Goal: Task Accomplishment & Management: Complete application form

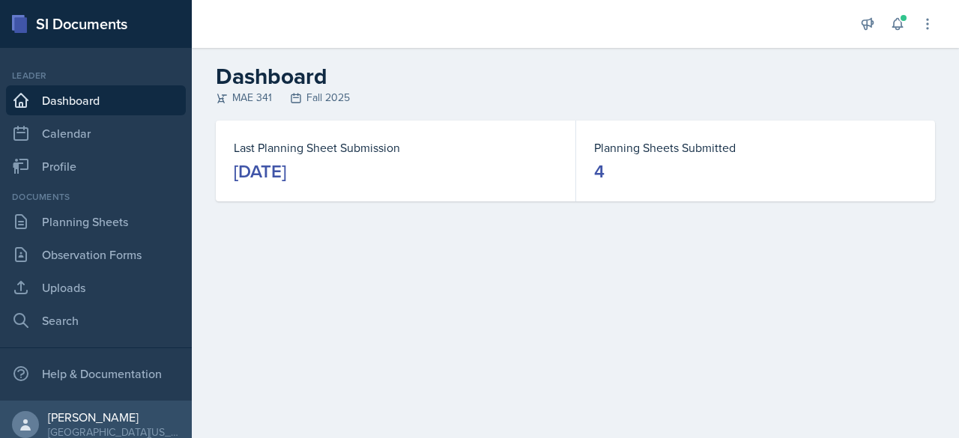
click at [286, 163] on div "[DATE]" at bounding box center [260, 172] width 52 height 24
drag, startPoint x: 302, startPoint y: 190, endPoint x: 300, endPoint y: 169, distance: 20.3
click at [301, 185] on div "Last Planning Sheet Submission September 4th, 2025" at bounding box center [396, 161] width 360 height 81
click at [286, 165] on div "[DATE]" at bounding box center [260, 172] width 52 height 24
drag, startPoint x: 506, startPoint y: 174, endPoint x: 800, endPoint y: 163, distance: 293.8
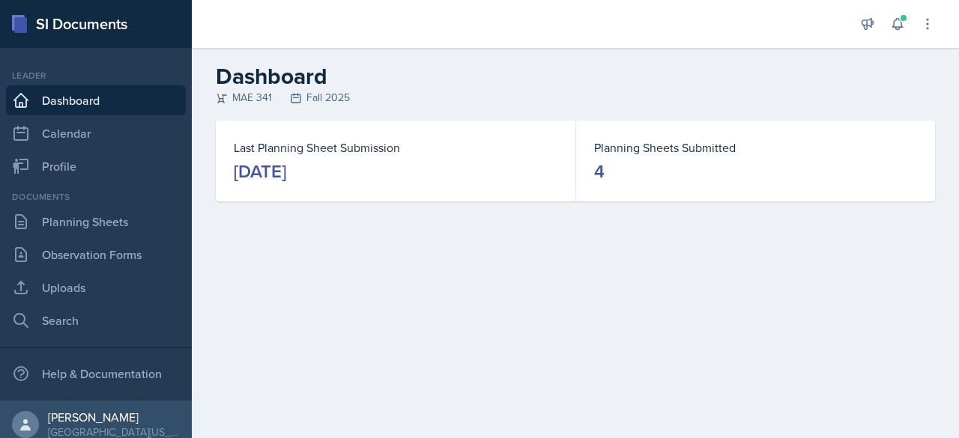
click at [608, 174] on div "Last Planning Sheet Submission September 4th, 2025 Planning Sheets Submitted 4" at bounding box center [575, 161] width 719 height 81
click at [636, 160] on dd "4" at bounding box center [755, 172] width 323 height 24
click at [121, 230] on link "Planning Sheets" at bounding box center [96, 222] width 180 height 30
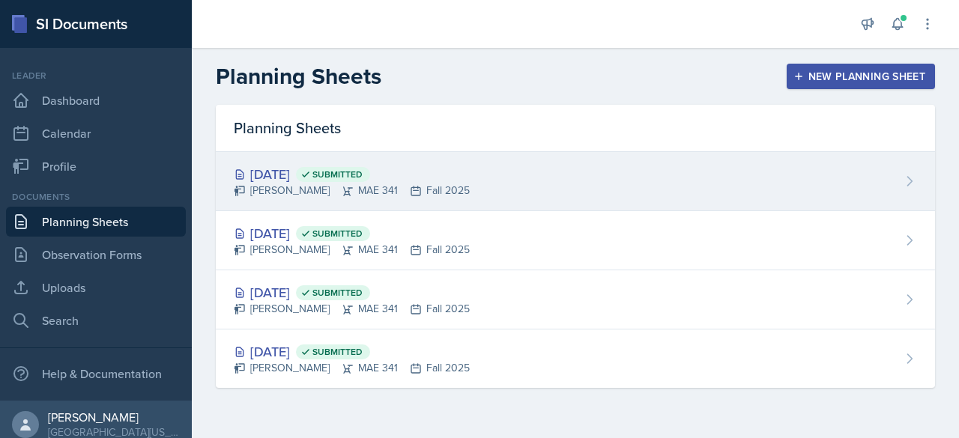
click at [320, 176] on div "Sep 4th, 2025 Submitted" at bounding box center [352, 174] width 236 height 20
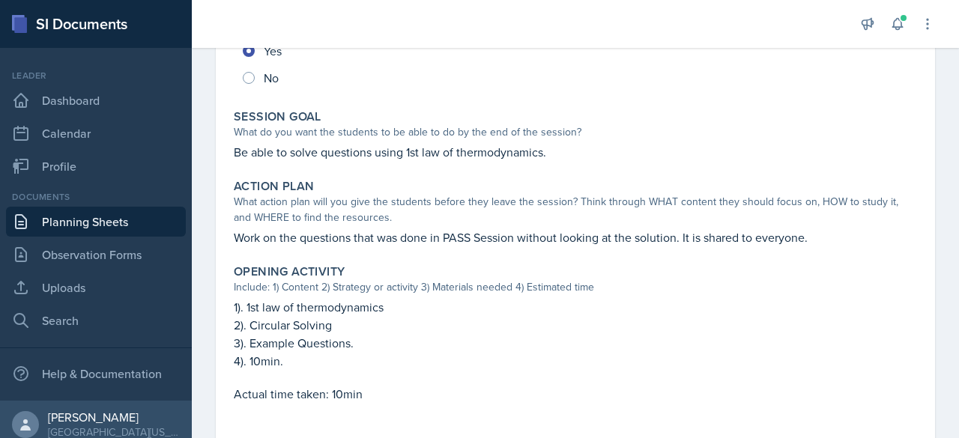
scroll to position [241, 0]
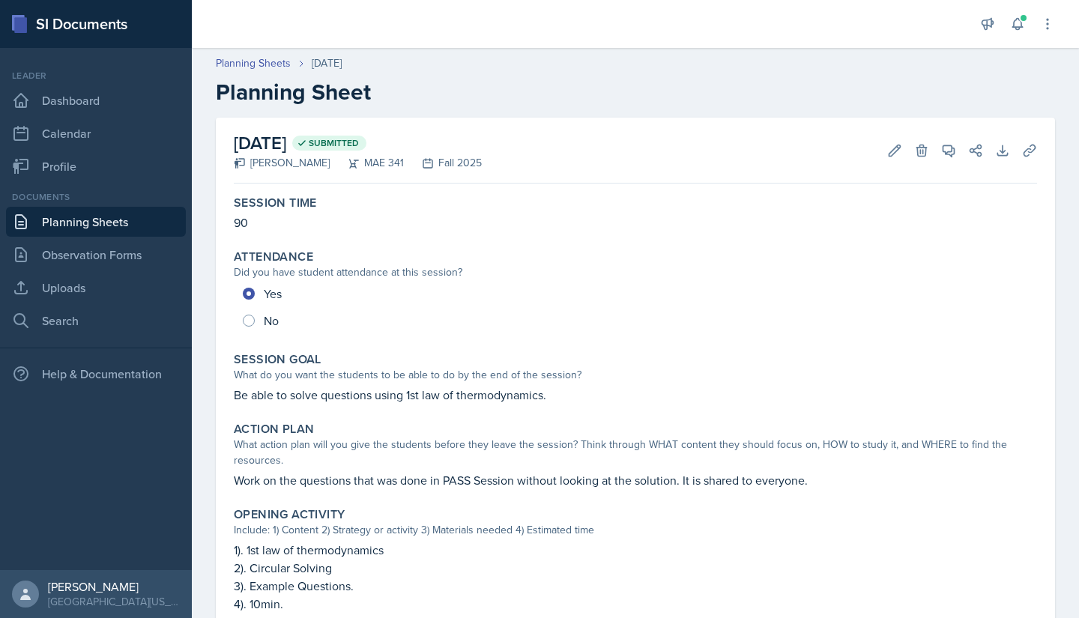
click at [83, 228] on link "Planning Sheets" at bounding box center [96, 222] width 180 height 30
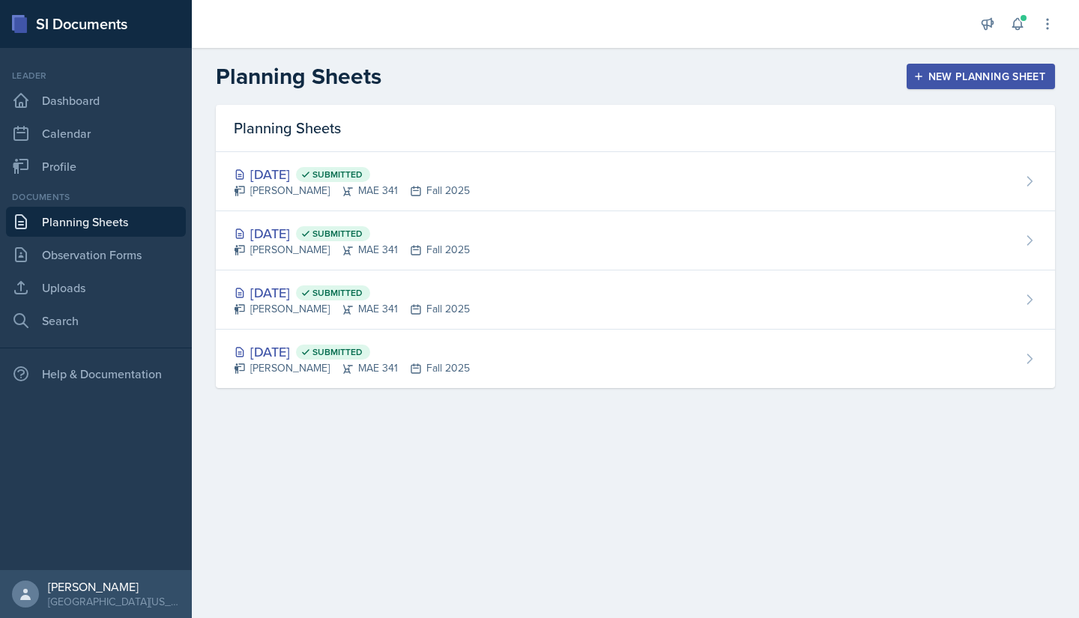
click at [943, 86] on button "New Planning Sheet" at bounding box center [980, 76] width 148 height 25
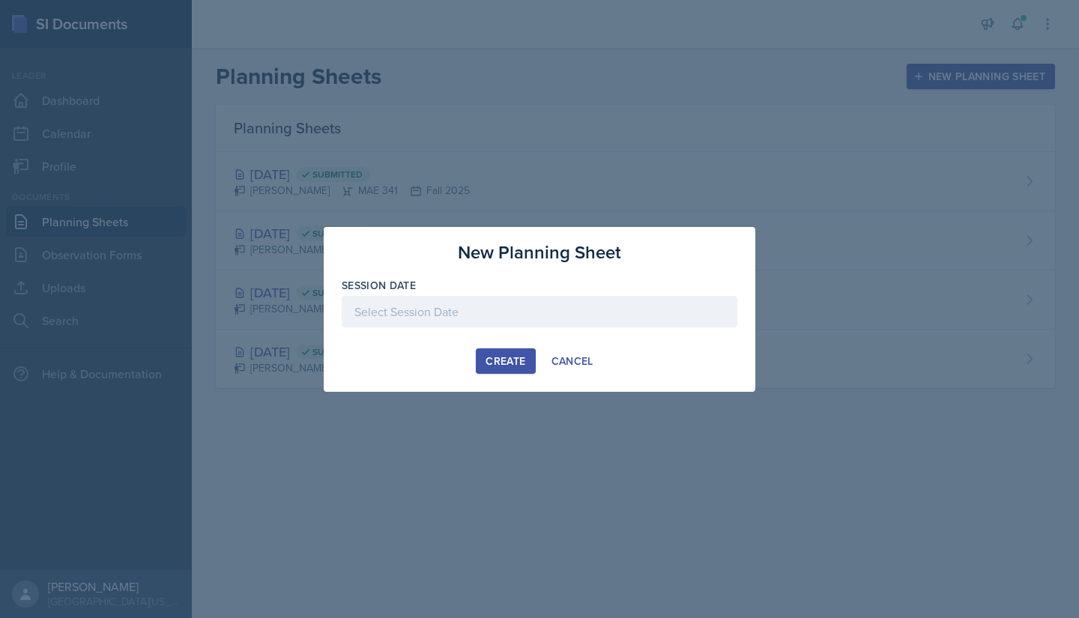
click at [475, 304] on div at bounding box center [540, 311] width 396 height 31
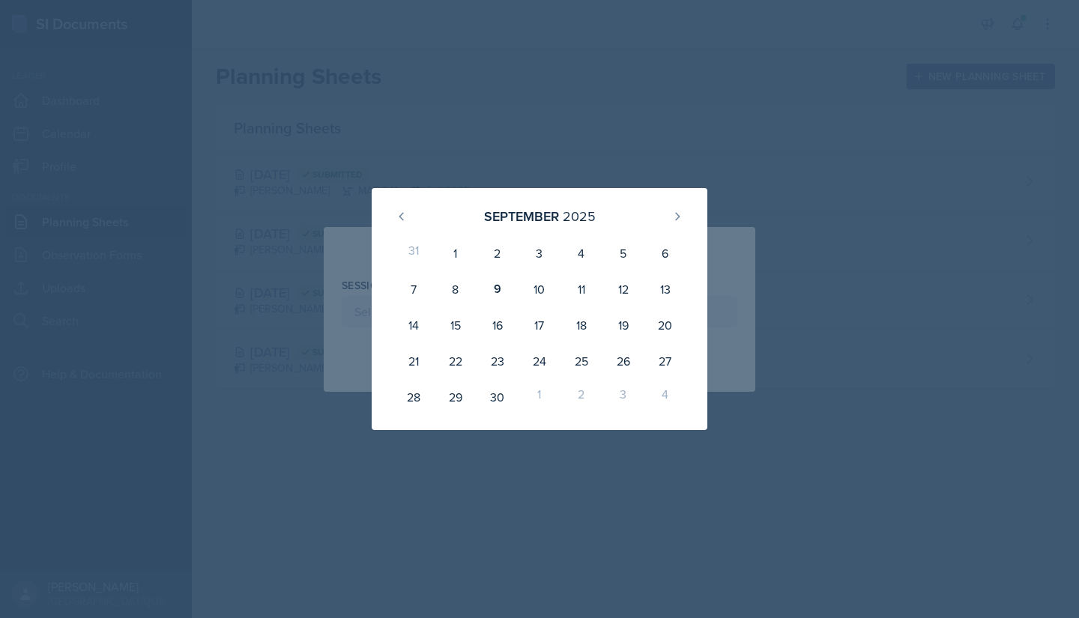
click at [309, 305] on div at bounding box center [539, 309] width 1079 height 618
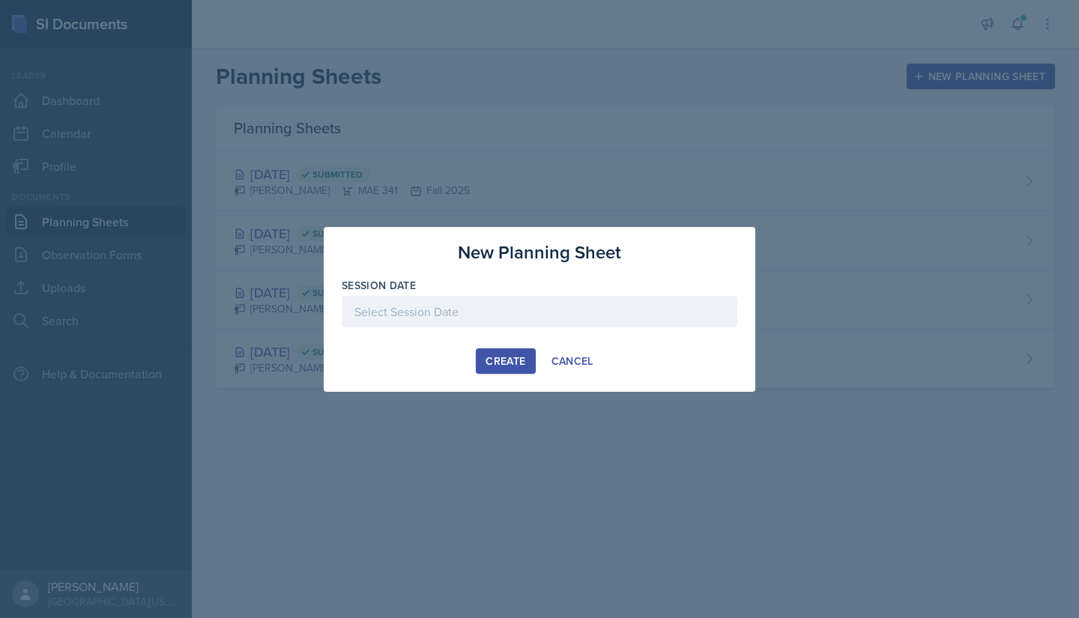
click at [439, 313] on div at bounding box center [540, 311] width 396 height 31
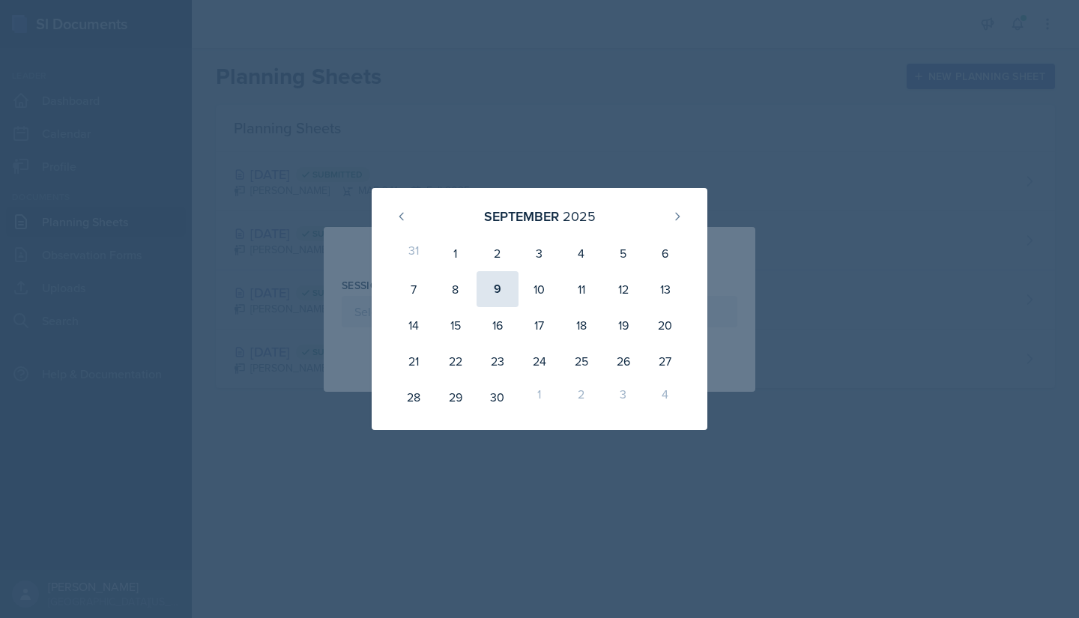
click at [500, 294] on div "9" at bounding box center [497, 289] width 42 height 36
type input "[DATE]"
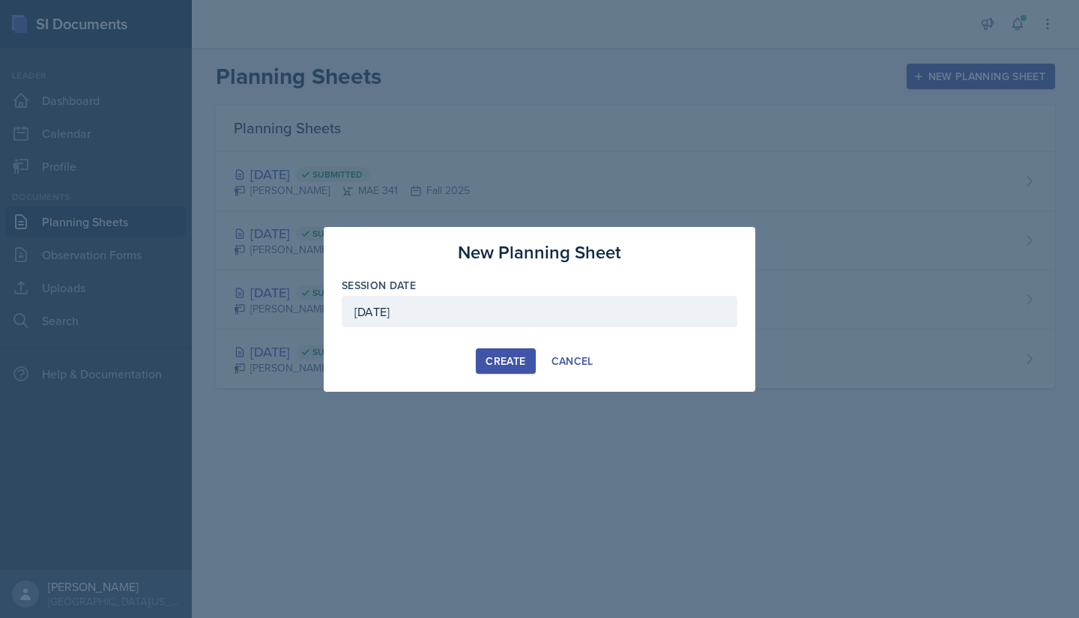
click at [523, 359] on div "Create" at bounding box center [505, 361] width 40 height 12
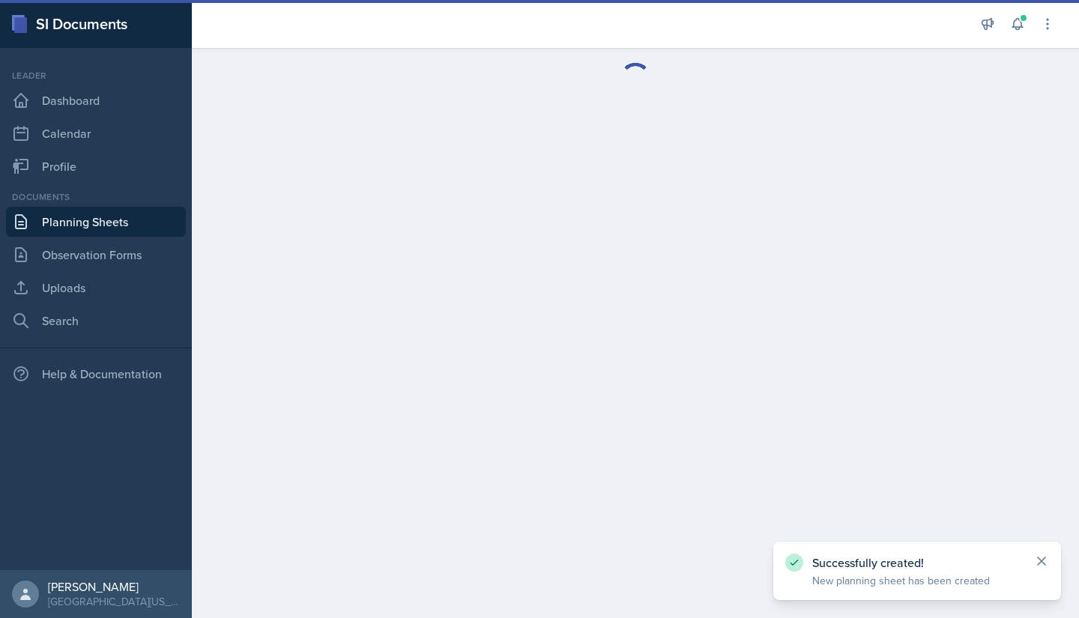
click at [958, 437] on icon at bounding box center [1041, 561] width 15 height 15
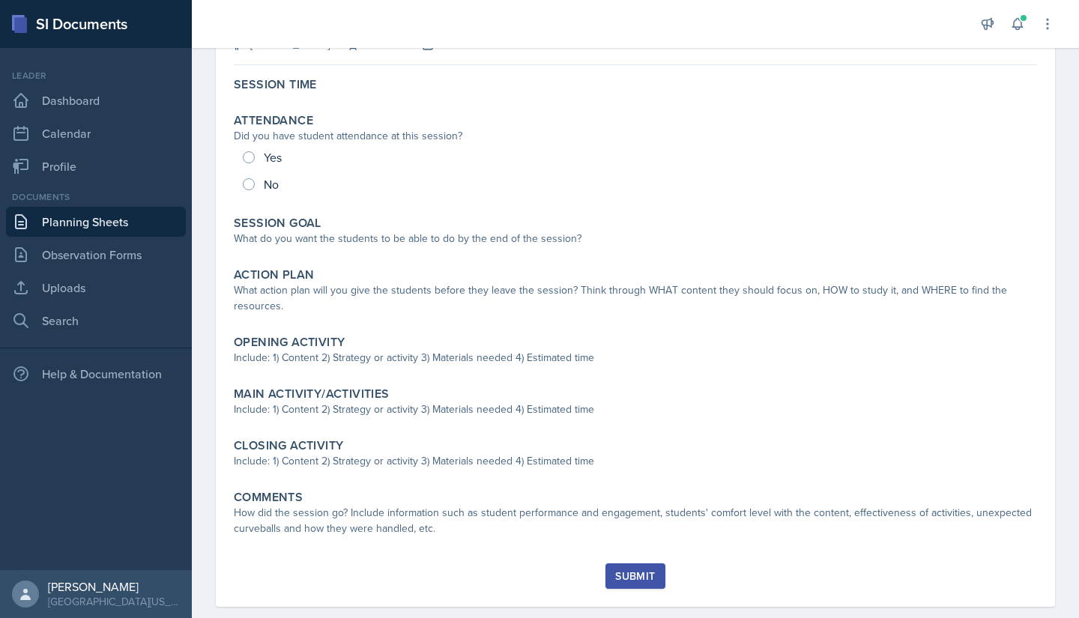
scroll to position [124, 0]
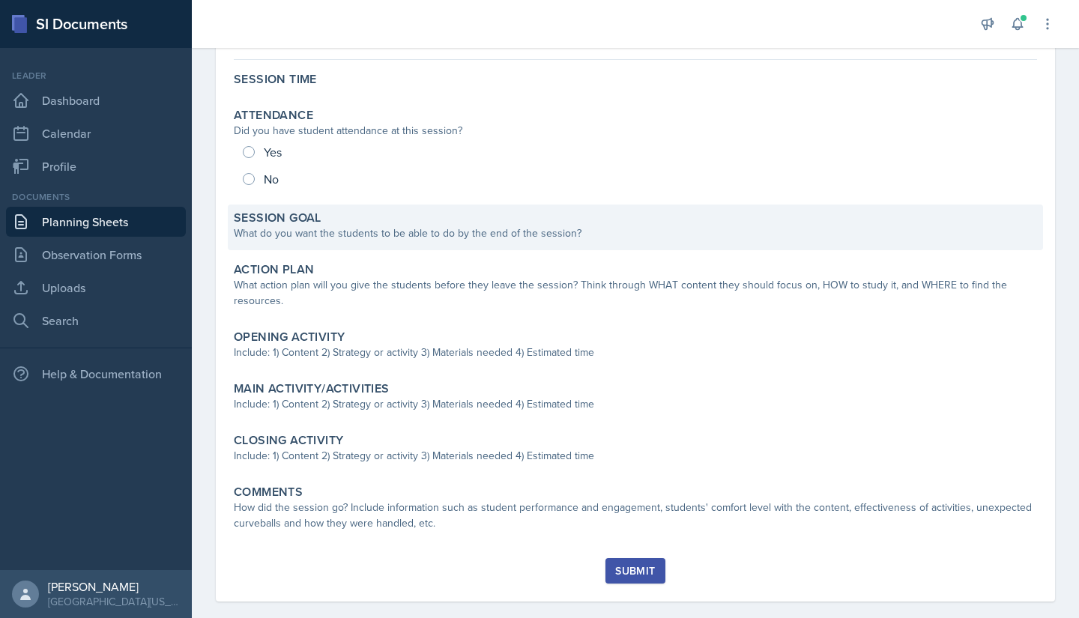
click at [343, 225] on div "What do you want the students to be able to do by the end of the session?" at bounding box center [635, 233] width 803 height 16
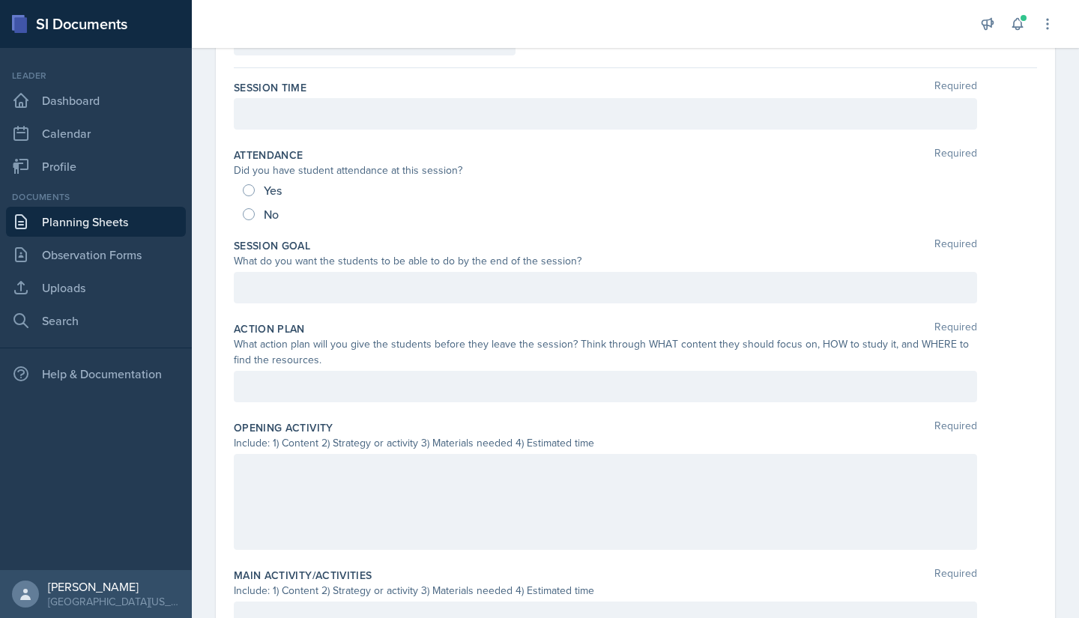
click at [327, 276] on div at bounding box center [605, 287] width 743 height 31
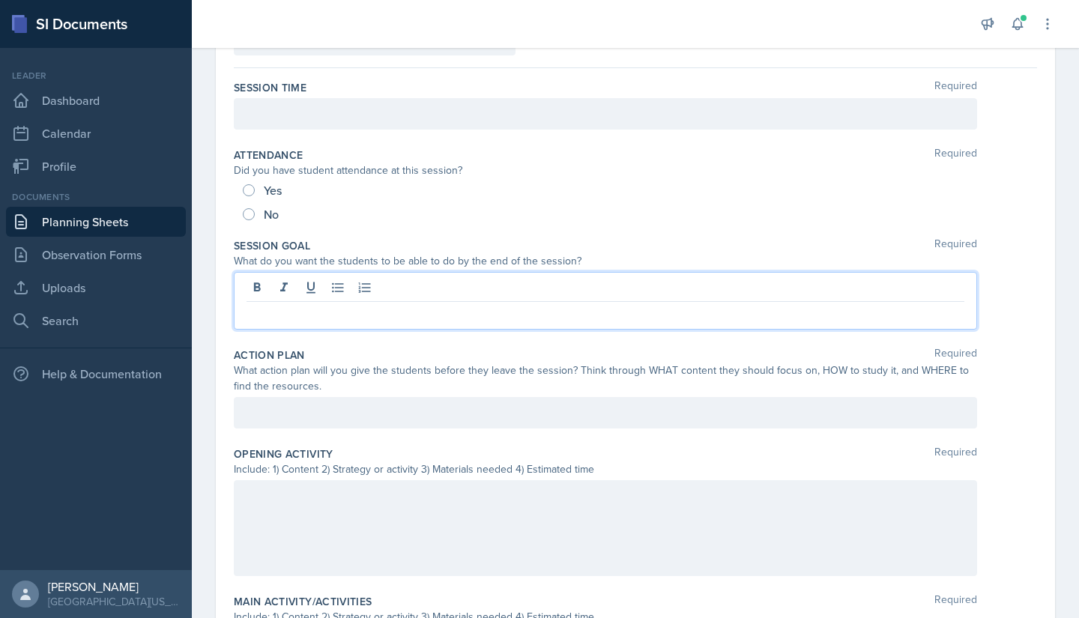
scroll to position [150, 0]
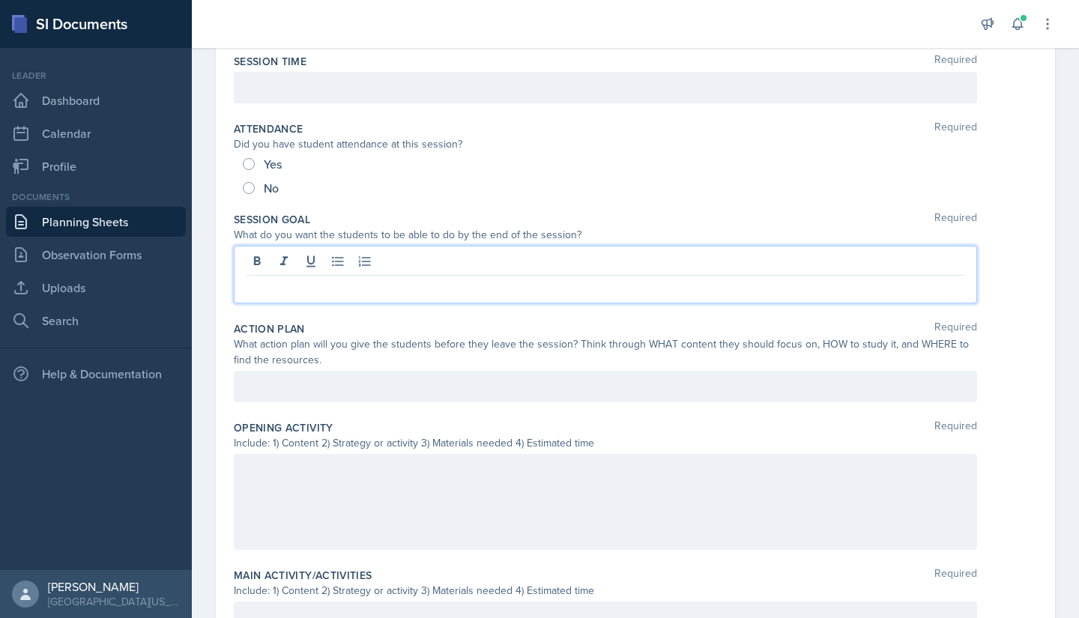
click at [319, 285] on p at bounding box center [605, 288] width 718 height 18
click at [378, 295] on p at bounding box center [605, 288] width 718 height 18
click at [382, 370] on div "Action Plan Required What action plan will you give the students before they le…" at bounding box center [635, 364] width 803 height 99
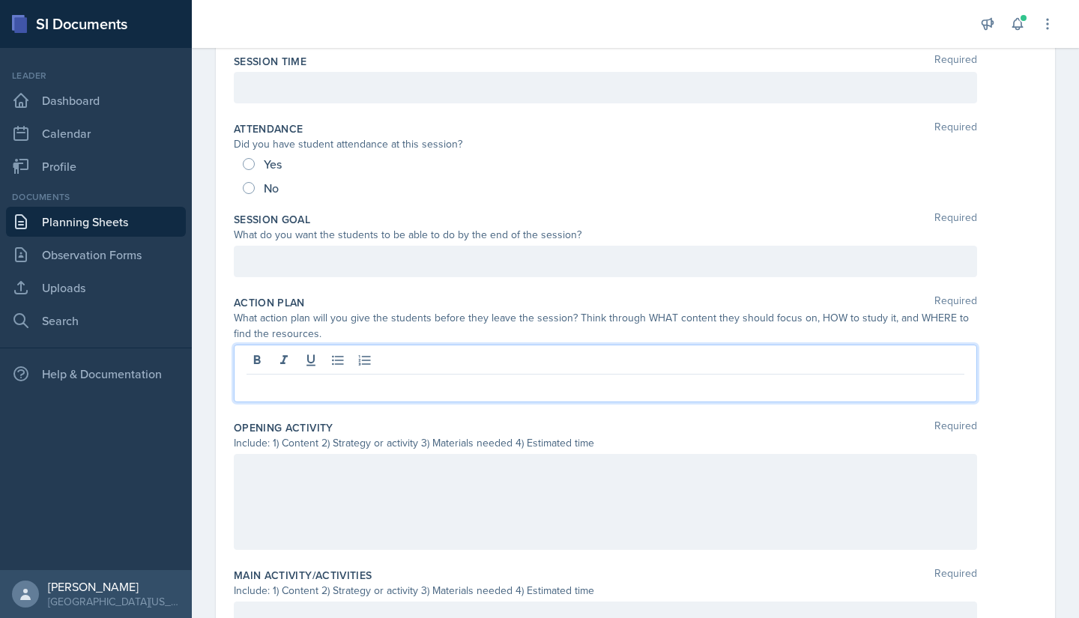
click at [381, 369] on div at bounding box center [605, 374] width 743 height 58
click at [508, 258] on p at bounding box center [605, 261] width 718 height 18
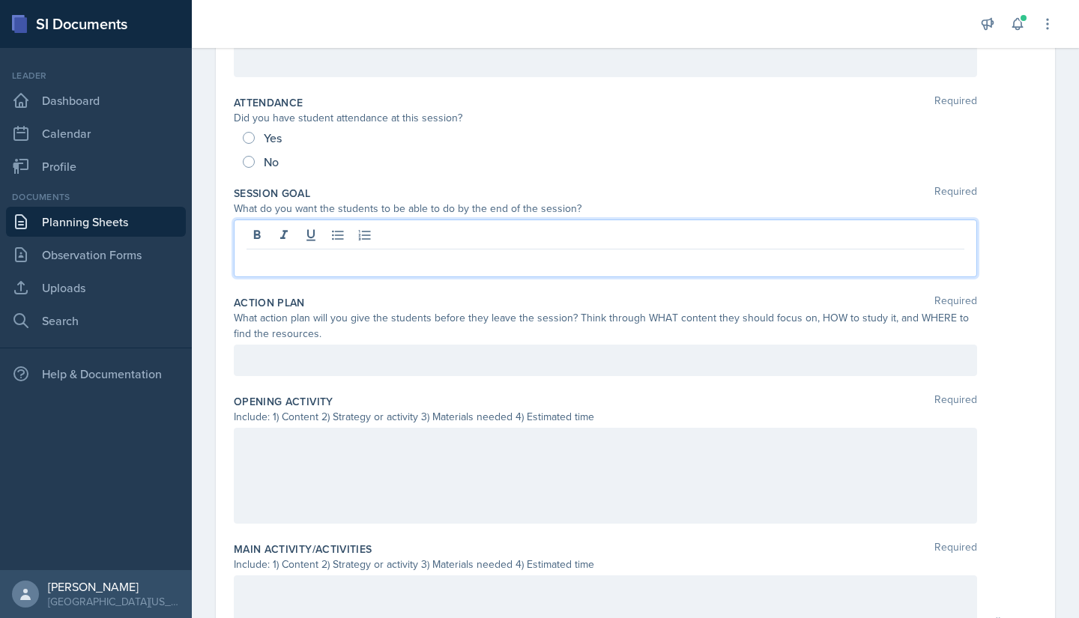
click at [408, 268] on p at bounding box center [605, 261] width 718 height 18
click at [431, 267] on p at bounding box center [605, 261] width 718 height 18
click at [273, 354] on div at bounding box center [605, 360] width 743 height 31
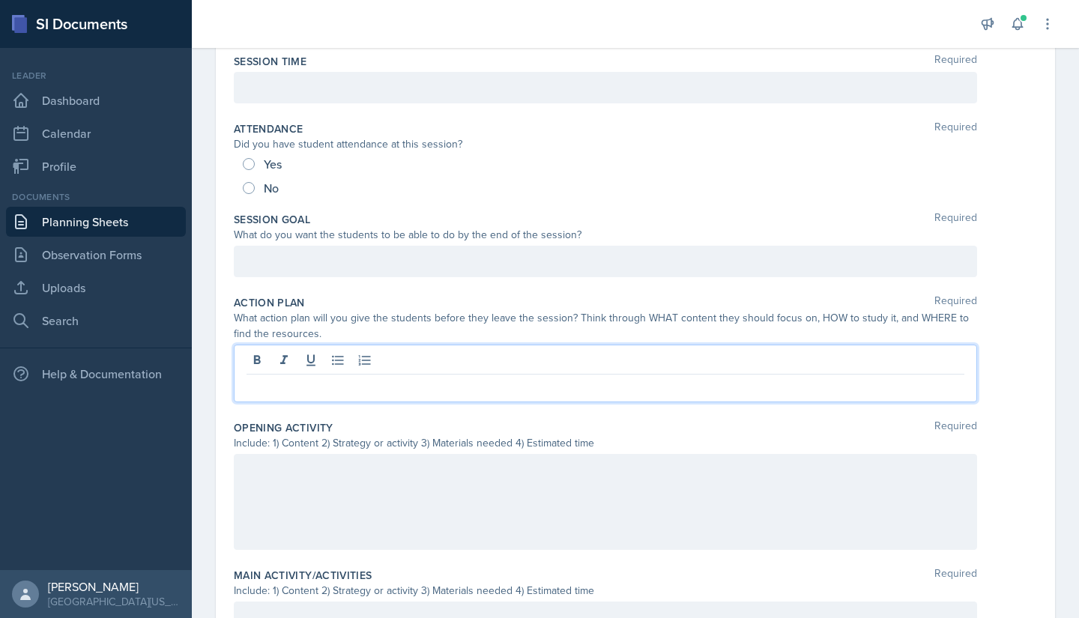
click at [324, 437] on div at bounding box center [605, 502] width 743 height 96
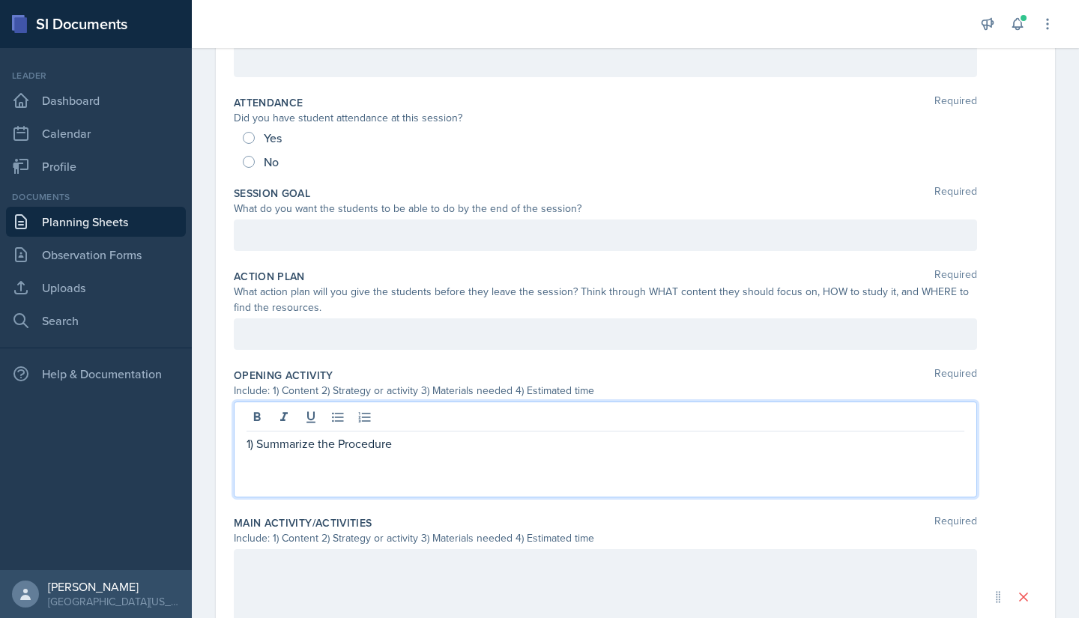
click at [279, 437] on p at bounding box center [605, 461] width 718 height 18
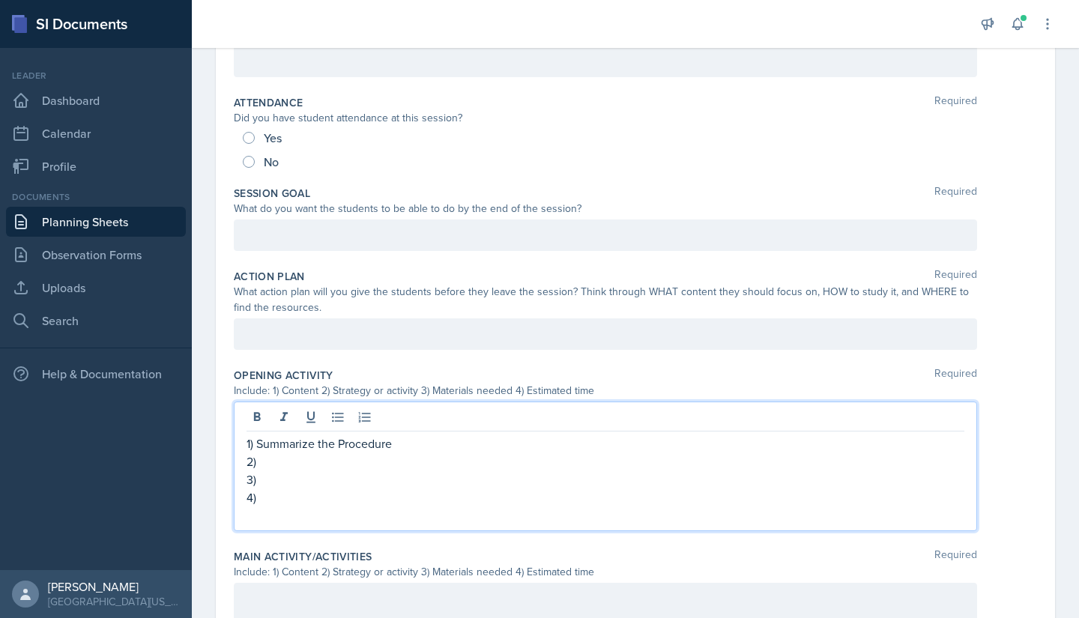
click at [277, 437] on p "2)" at bounding box center [605, 461] width 718 height 18
click at [281, 437] on p "2)" at bounding box center [605, 461] width 718 height 18
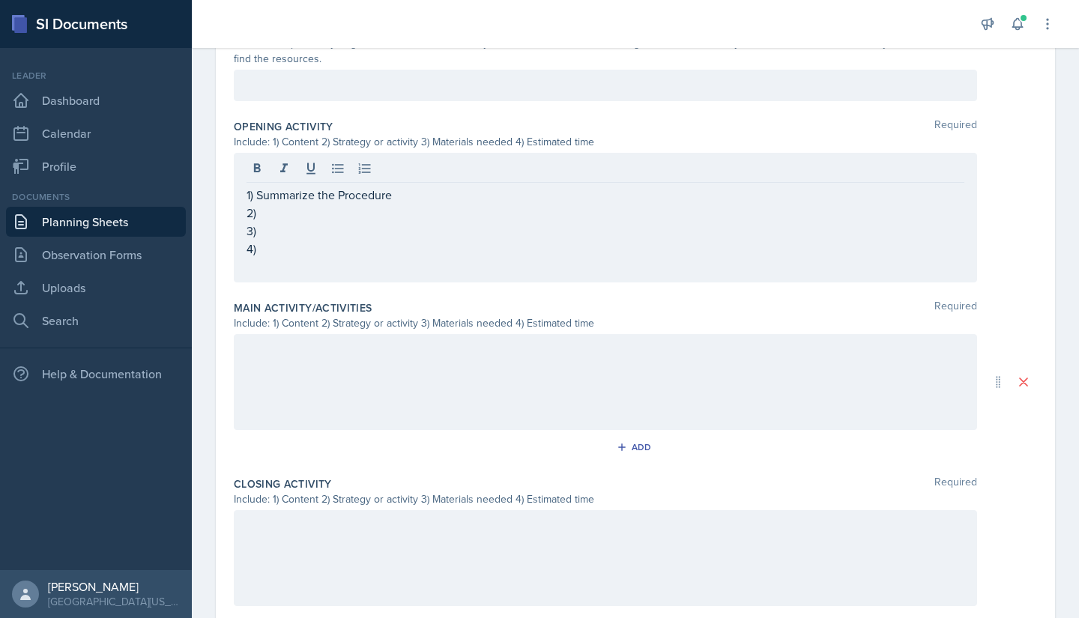
scroll to position [427, 0]
click at [340, 360] on div at bounding box center [605, 380] width 743 height 96
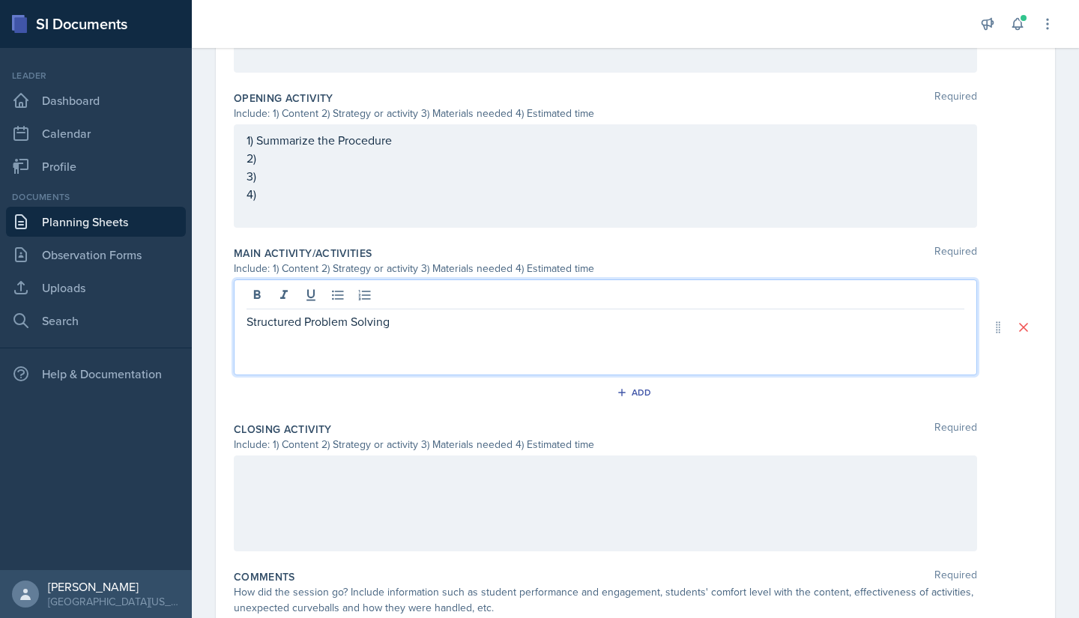
click at [348, 386] on div "Add" at bounding box center [635, 395] width 803 height 28
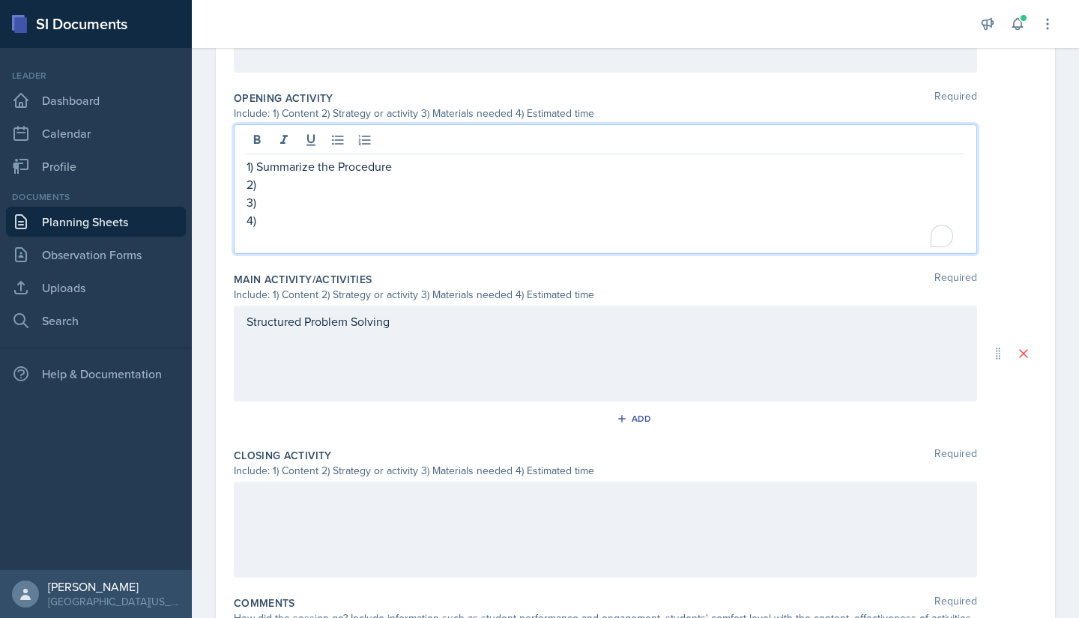
click at [359, 175] on p "2)" at bounding box center [605, 184] width 718 height 18
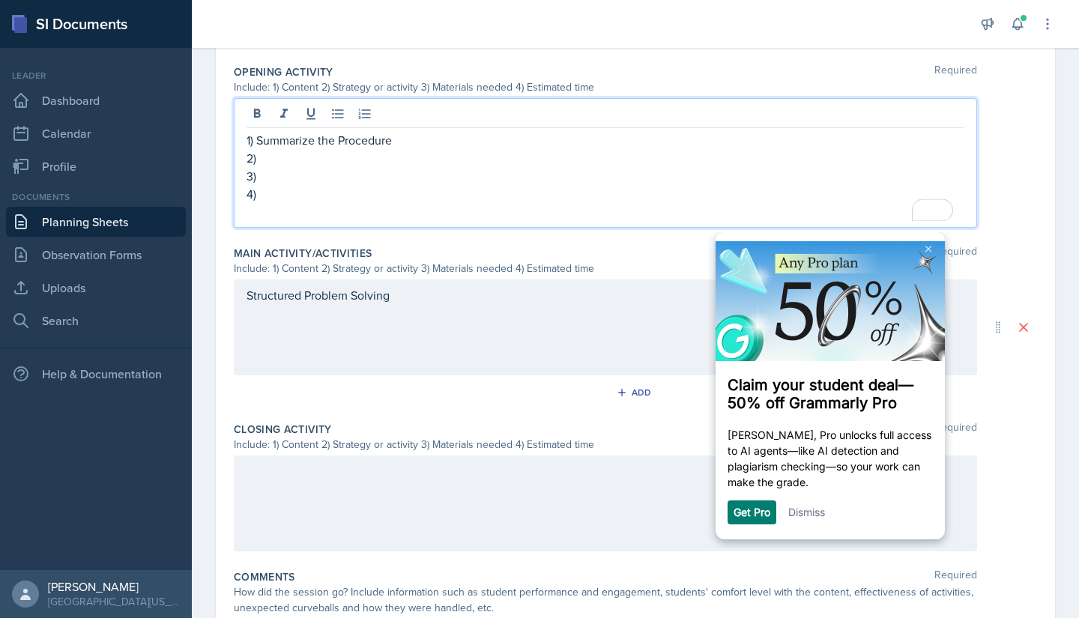
scroll to position [0, 0]
click at [304, 156] on p "2)" at bounding box center [605, 158] width 718 height 18
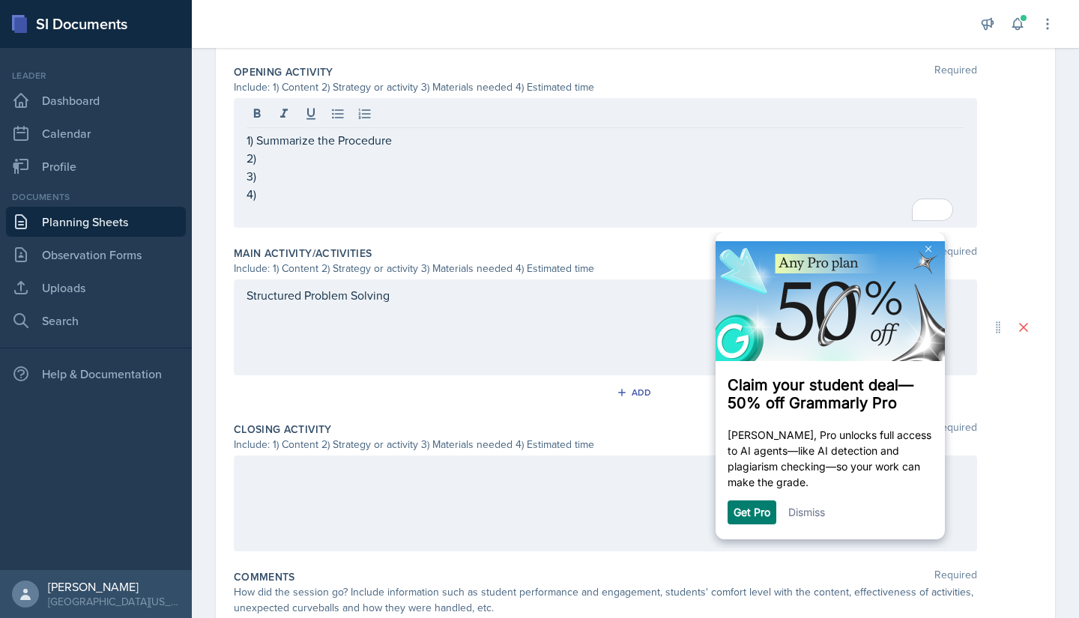
click at [246, 294] on div "Structured Problem Solving" at bounding box center [605, 327] width 743 height 96
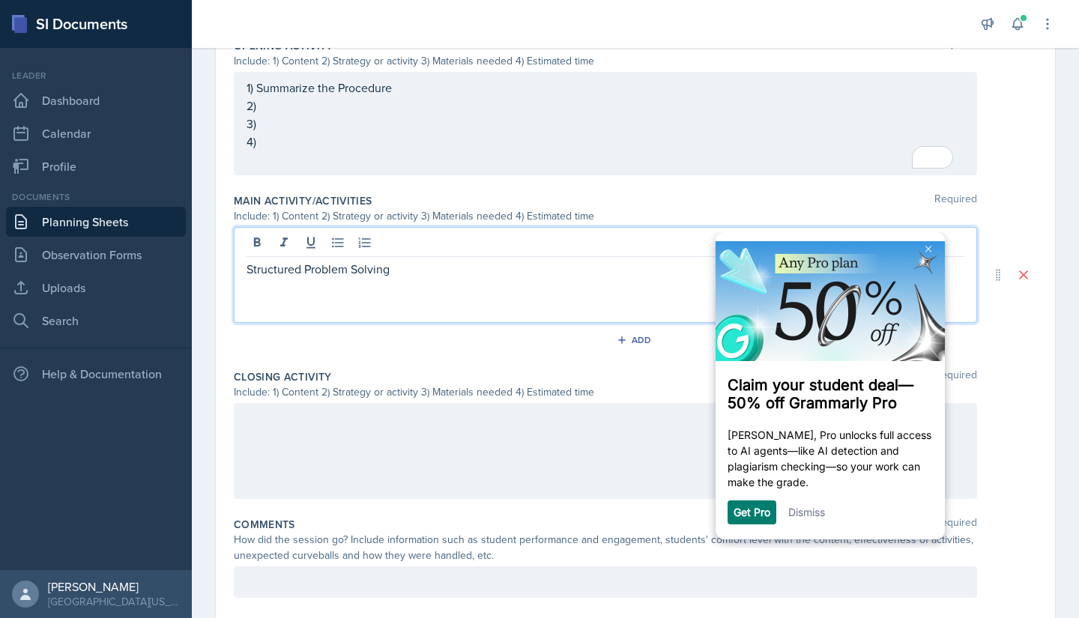
click at [241, 267] on div "Structured Problem Solving" at bounding box center [605, 275] width 743 height 96
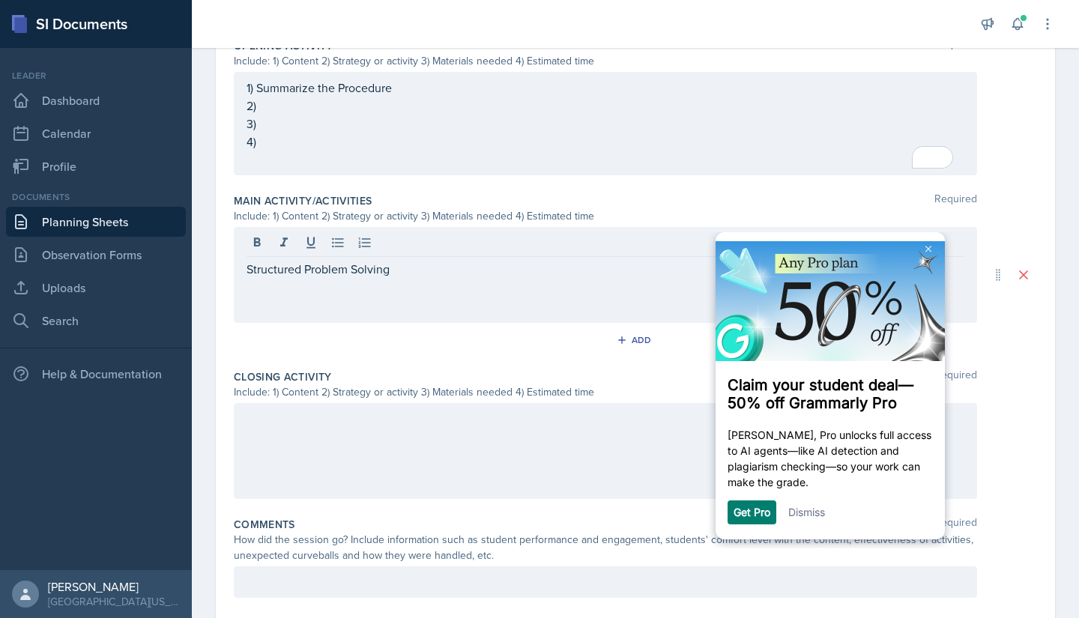
click at [243, 267] on div "Structured Problem Solving" at bounding box center [605, 275] width 743 height 96
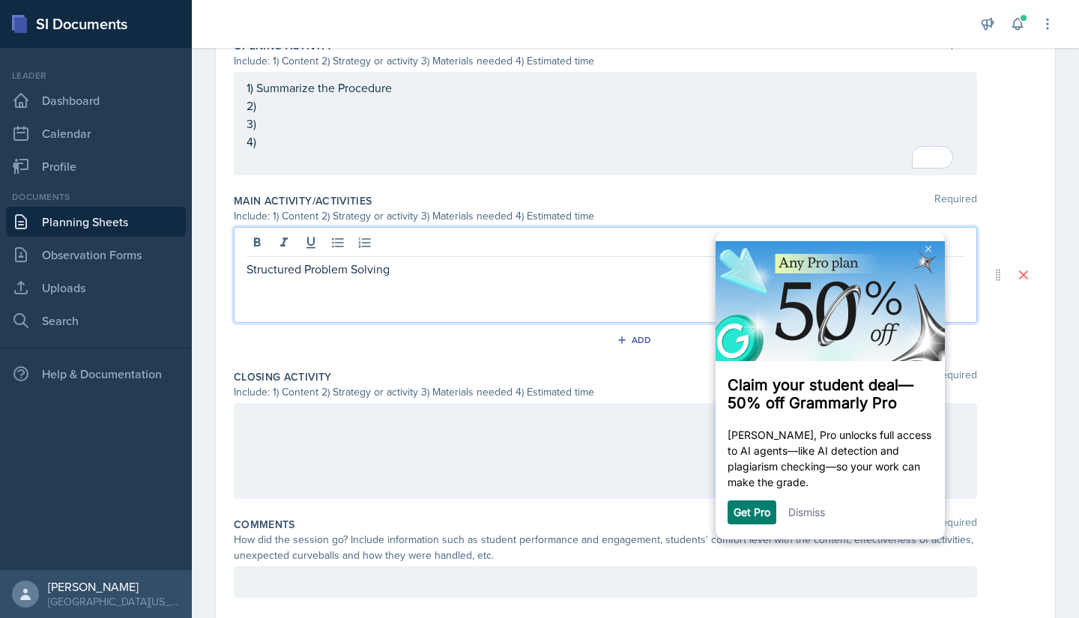
click at [249, 269] on p "Structured Problem Solving" at bounding box center [605, 269] width 718 height 18
click at [324, 122] on p "3)" at bounding box center [605, 124] width 718 height 18
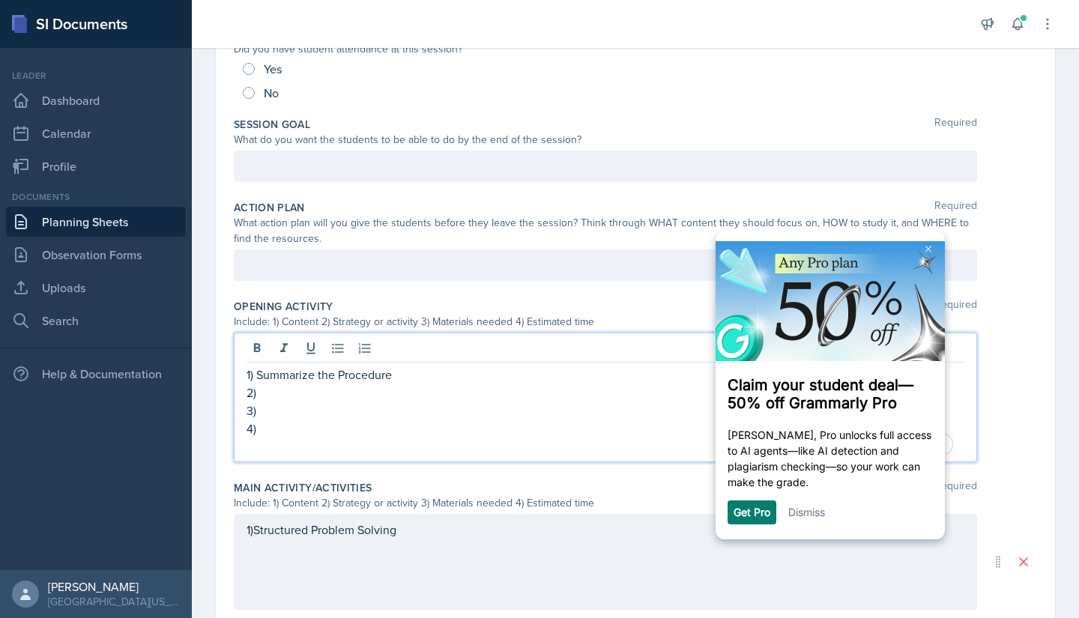
scroll to position [271, 0]
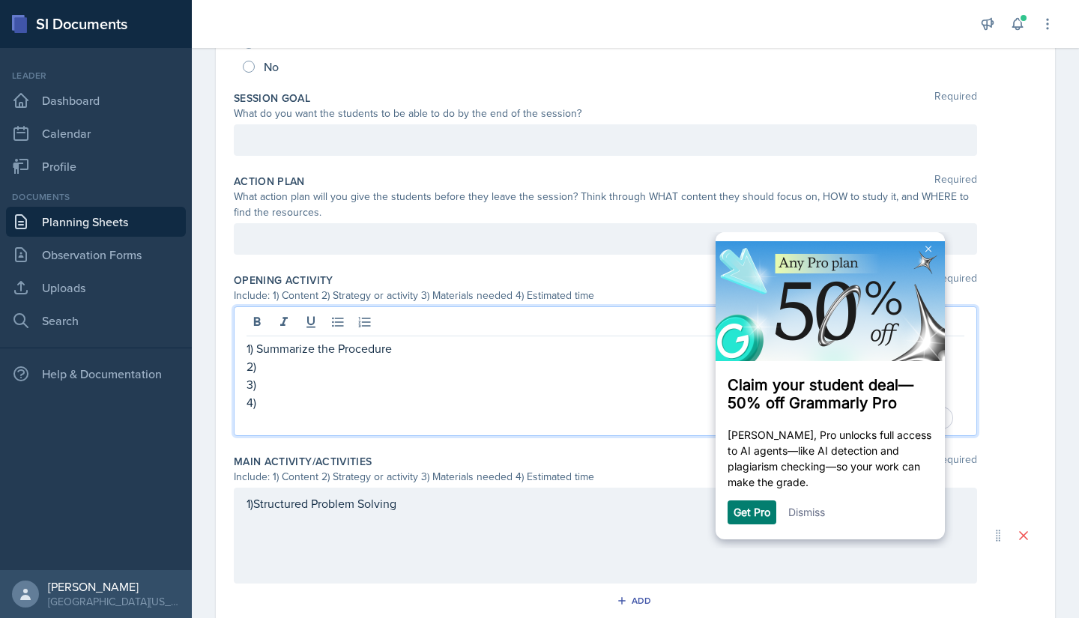
click at [338, 149] on p at bounding box center [605, 140] width 718 height 18
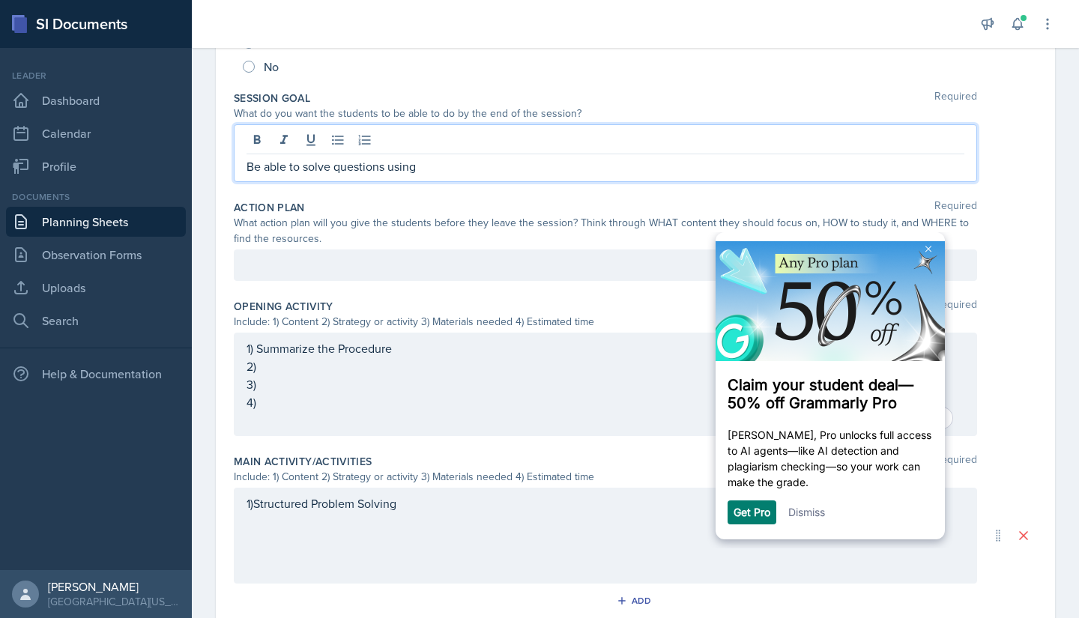
click at [930, 250] on img at bounding box center [928, 248] width 6 height 7
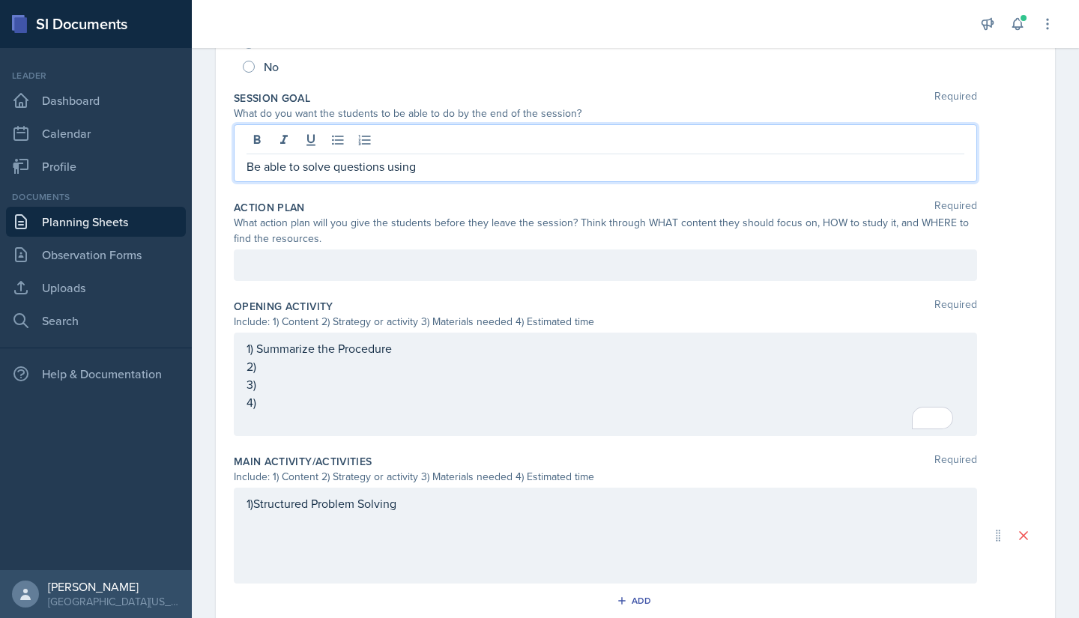
click at [699, 163] on p "Be able to solve questions using" at bounding box center [605, 166] width 718 height 18
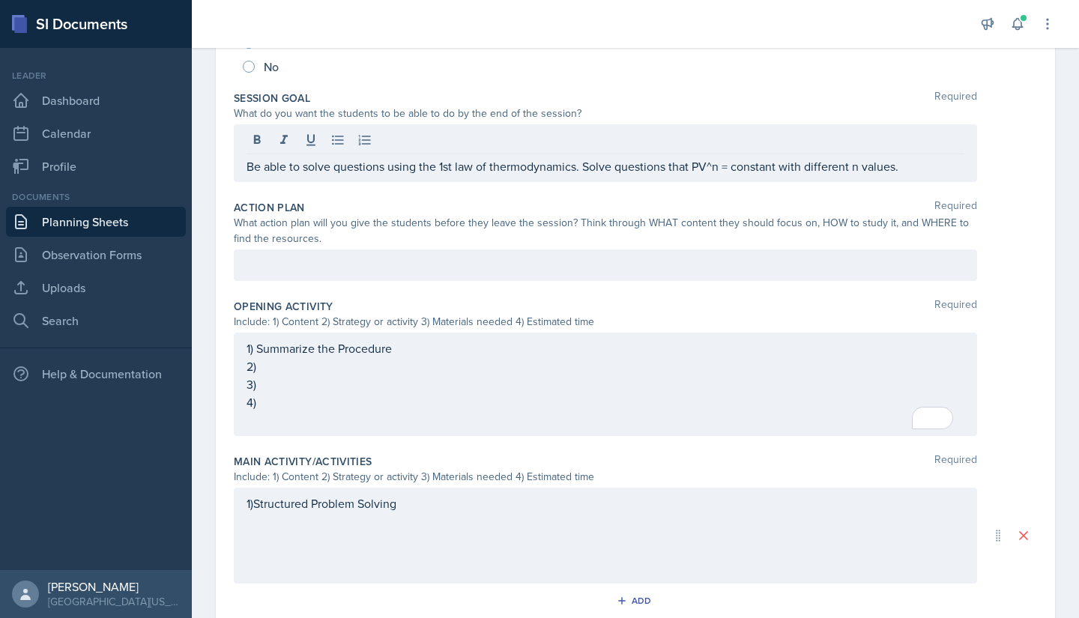
click at [620, 237] on div "What action plan will you give the students before they leave the session? Thin…" at bounding box center [605, 230] width 743 height 31
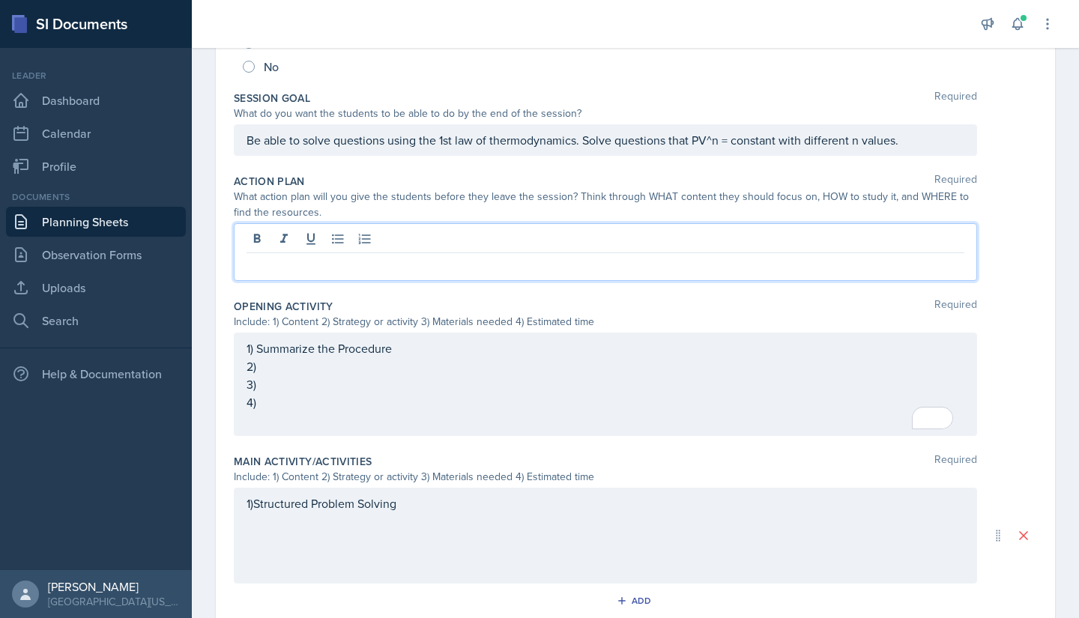
click at [610, 245] on div at bounding box center [605, 252] width 743 height 58
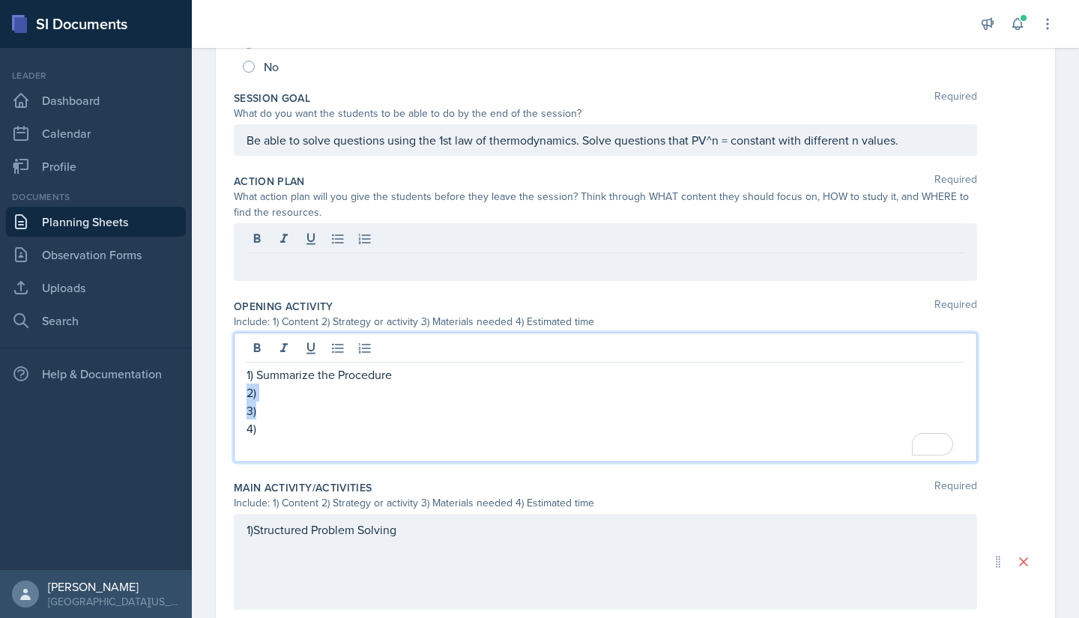
drag, startPoint x: 278, startPoint y: 403, endPoint x: 250, endPoint y: 387, distance: 32.2
click at [250, 387] on div "1) Summarize the Procedure 2) 3) 4)" at bounding box center [605, 411] width 718 height 90
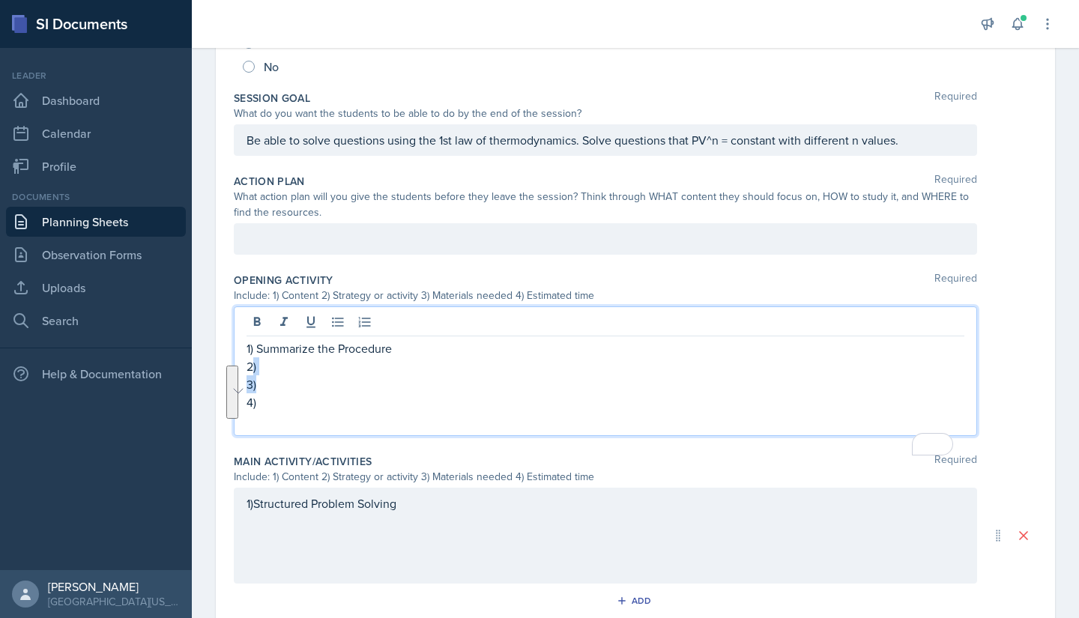
scroll to position [245, 0]
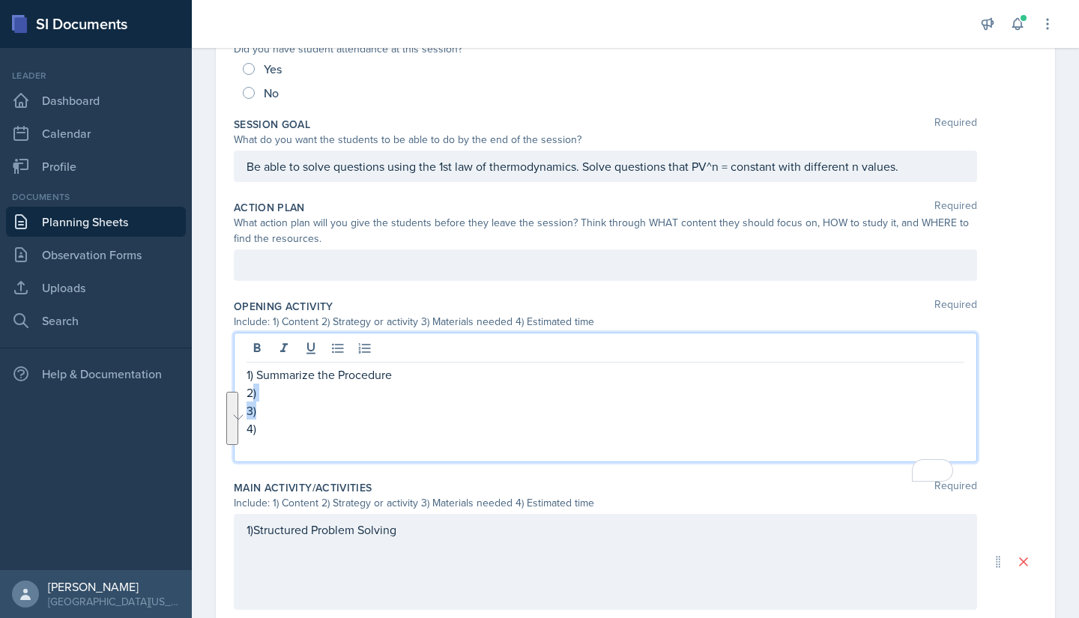
click at [250, 387] on p "2)" at bounding box center [605, 393] width 718 height 18
drag, startPoint x: 313, startPoint y: 452, endPoint x: 239, endPoint y: 396, distance: 92.6
click at [239, 396] on div "1) Summarize the Procedure 2) 3) 4)" at bounding box center [605, 398] width 743 height 130
copy div "2) 3) 4)"
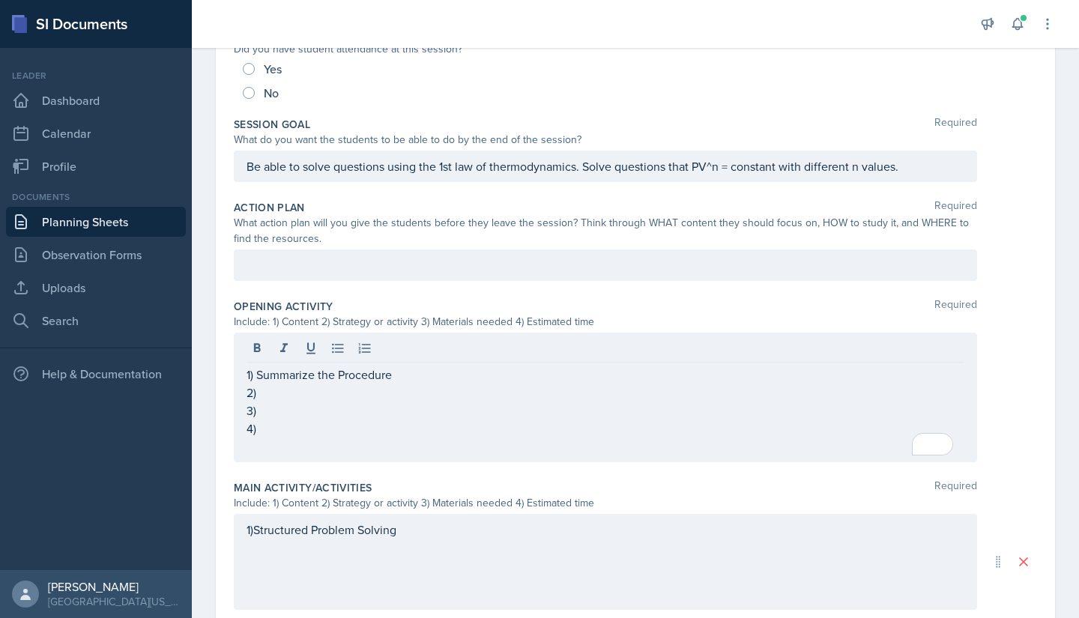
click at [283, 437] on div "1)Structured Problem Solving" at bounding box center [605, 562] width 743 height 96
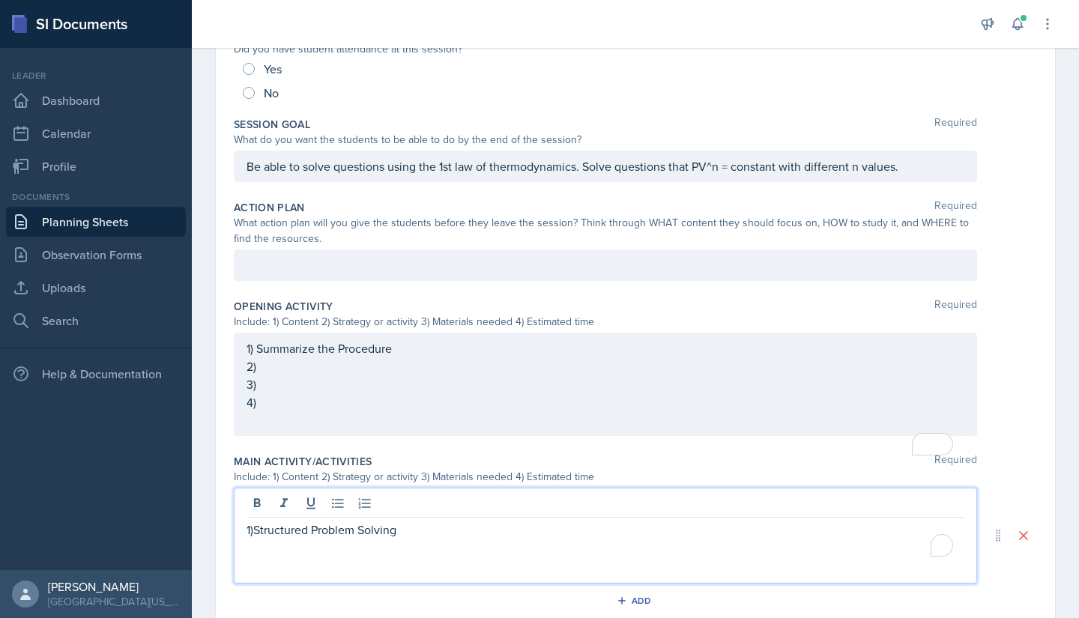
scroll to position [271, 0]
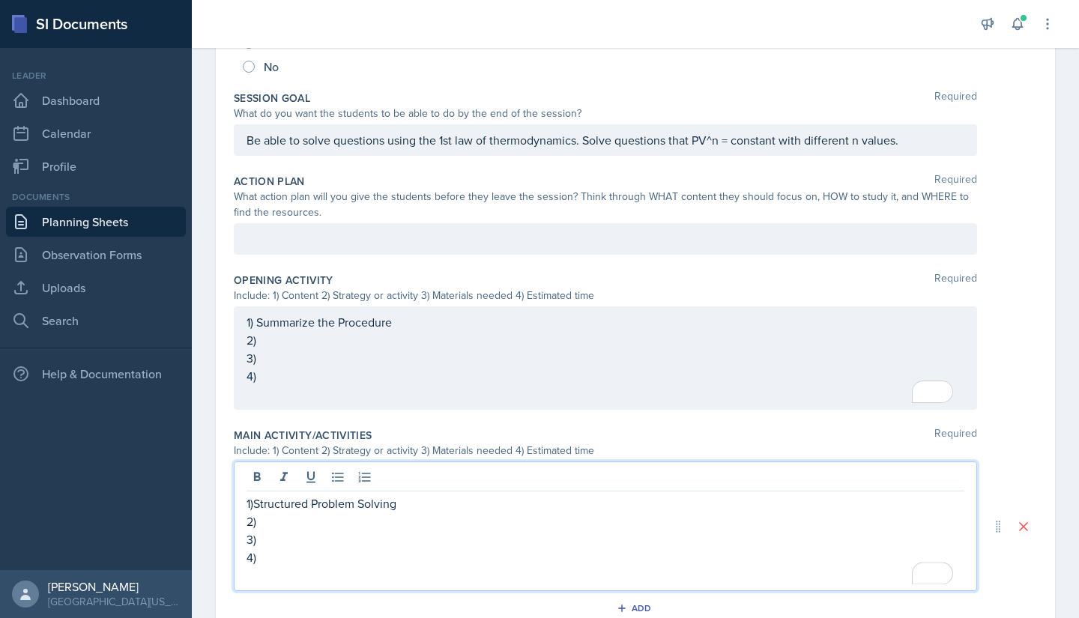
click at [303, 437] on p "4)" at bounding box center [605, 557] width 718 height 18
click at [309, 437] on p "3)" at bounding box center [605, 539] width 718 height 18
click at [298, 437] on p "2)" at bounding box center [605, 521] width 718 height 18
click at [354, 327] on p "1) Summarize the Procedure" at bounding box center [605, 322] width 718 height 18
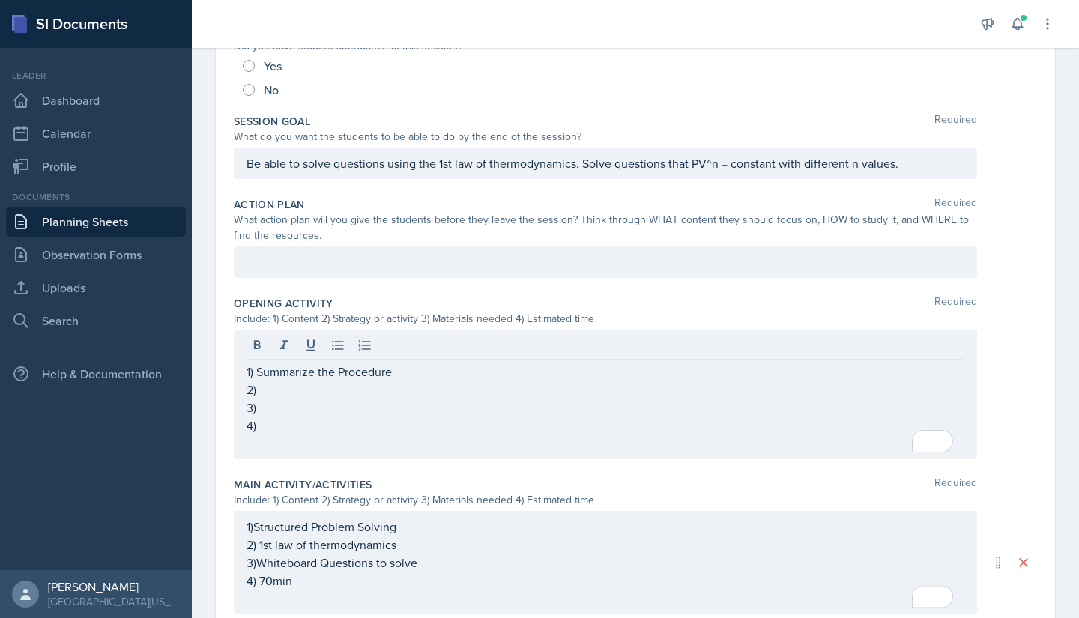
click at [325, 271] on div at bounding box center [605, 261] width 743 height 31
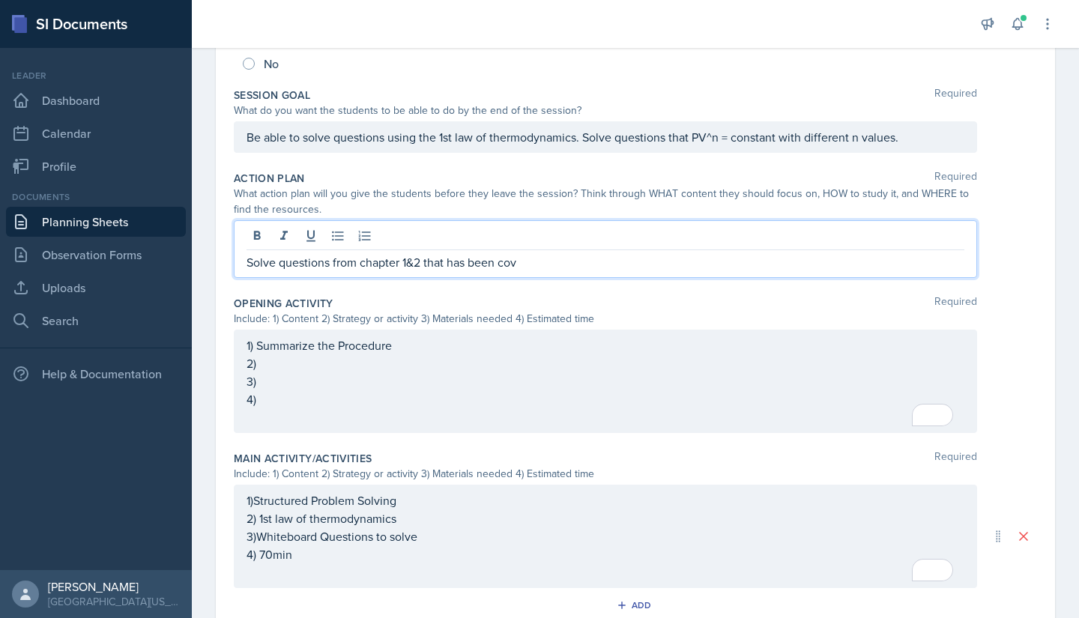
click at [466, 262] on p "Solve questions from chapter 1&2 that has been cov" at bounding box center [605, 262] width 718 height 18
click at [545, 265] on p "Solve questions from chapter 1&2 that have been cov" at bounding box center [605, 262] width 718 height 18
click at [608, 267] on p "Solve questions from chapter 1&2 that have been covered in the Passsession." at bounding box center [605, 262] width 718 height 18
click at [617, 266] on p "Solve questions from chapter 1&2 that have been covered in the Pass session." at bounding box center [605, 262] width 718 height 18
click at [706, 262] on p "Solve questions from chapter 1&2 that have been covered in the Pass session." at bounding box center [605, 262] width 718 height 18
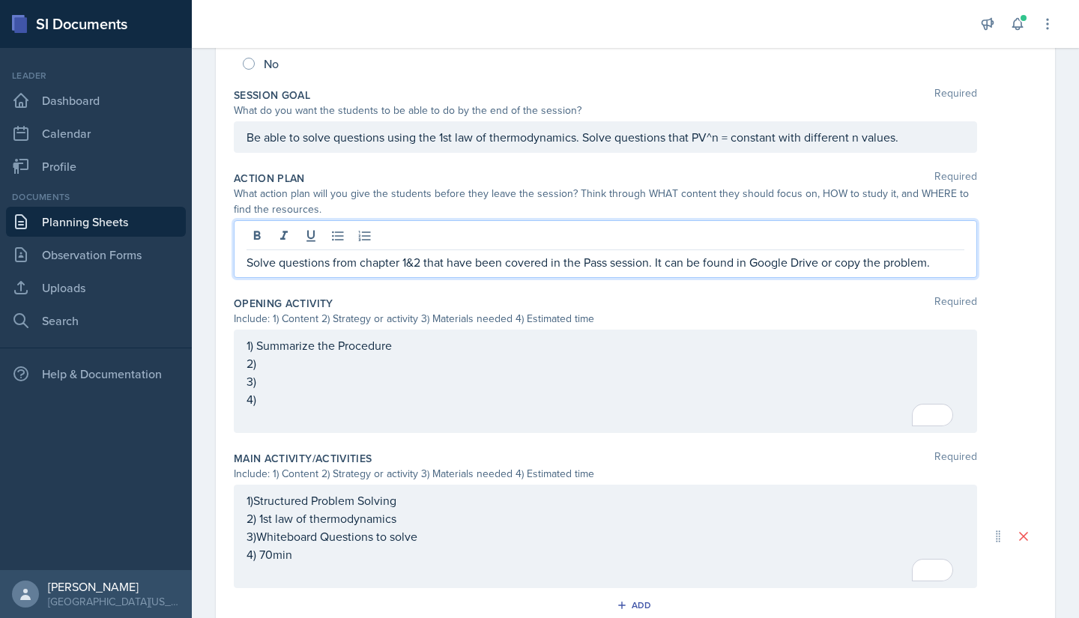
click at [519, 354] on div "1) Summarize the Procedure 2) 3) 4)" at bounding box center [605, 381] width 743 height 103
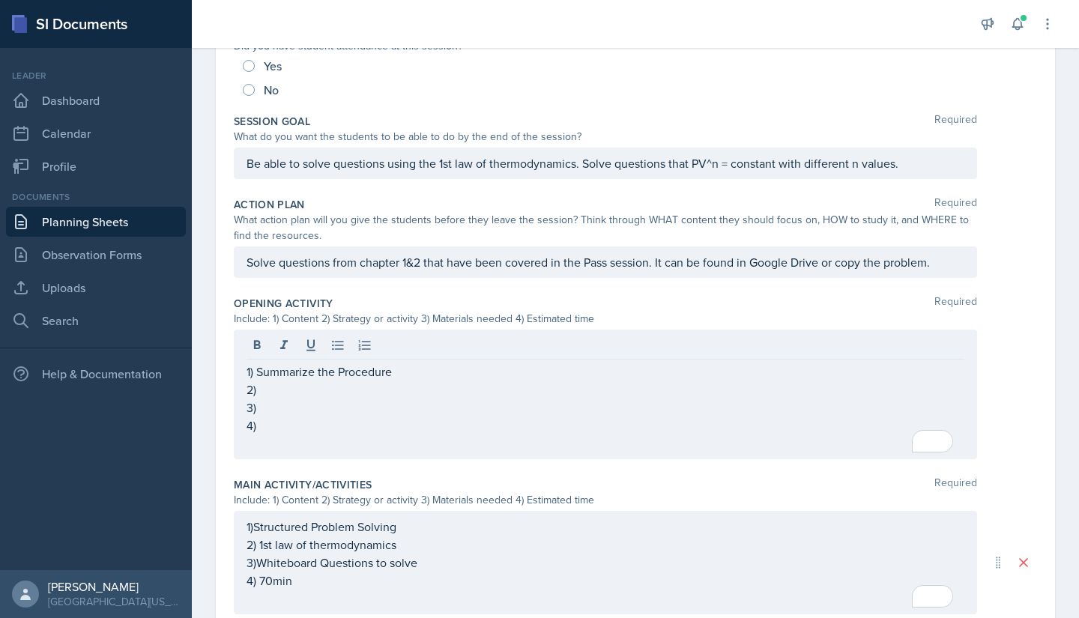
click at [587, 273] on div "Solve questions from chapter 1&2 that have been covered in the Pass session. It…" at bounding box center [605, 261] width 743 height 31
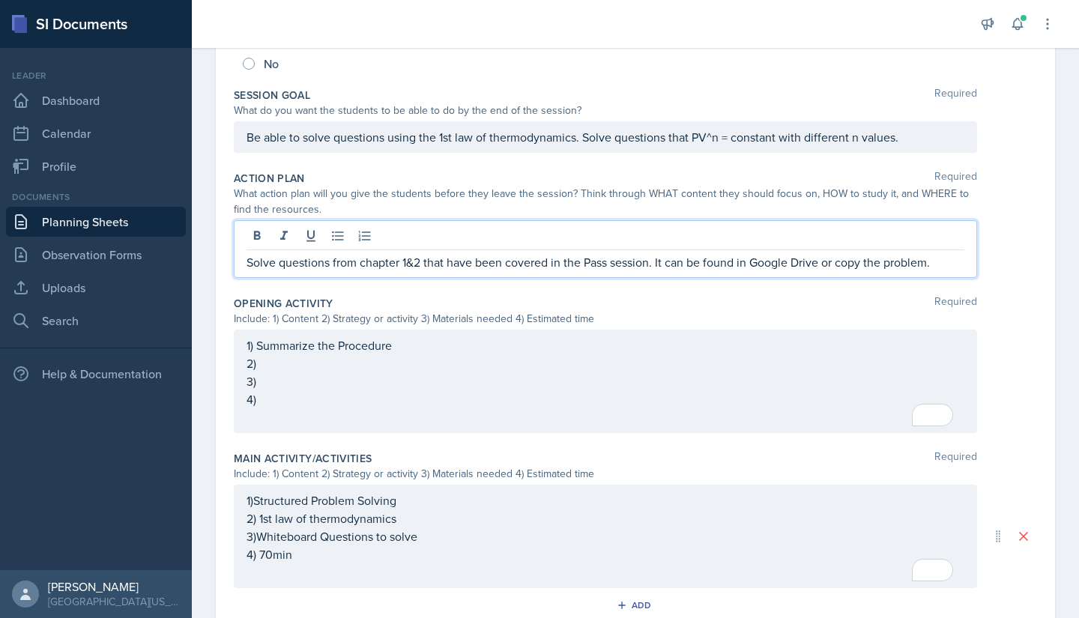
click at [650, 265] on p "Solve questions from chapter 1&2 that have been covered in the Pass session. It…" at bounding box center [605, 262] width 718 height 18
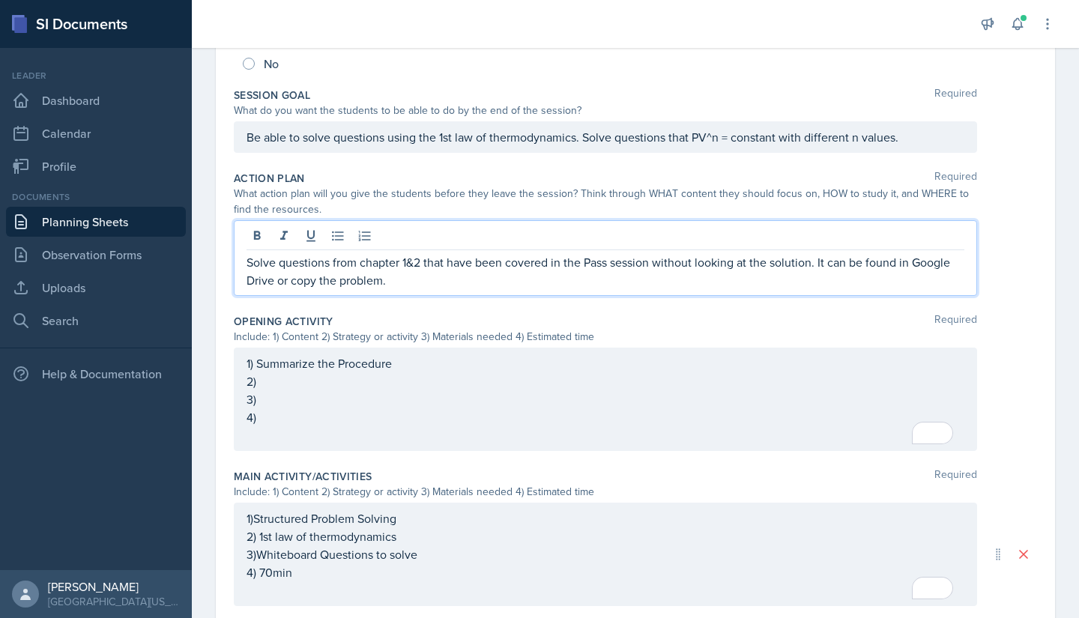
click at [615, 389] on div "1) Summarize the Procedure 2) 3) 4)" at bounding box center [605, 399] width 718 height 90
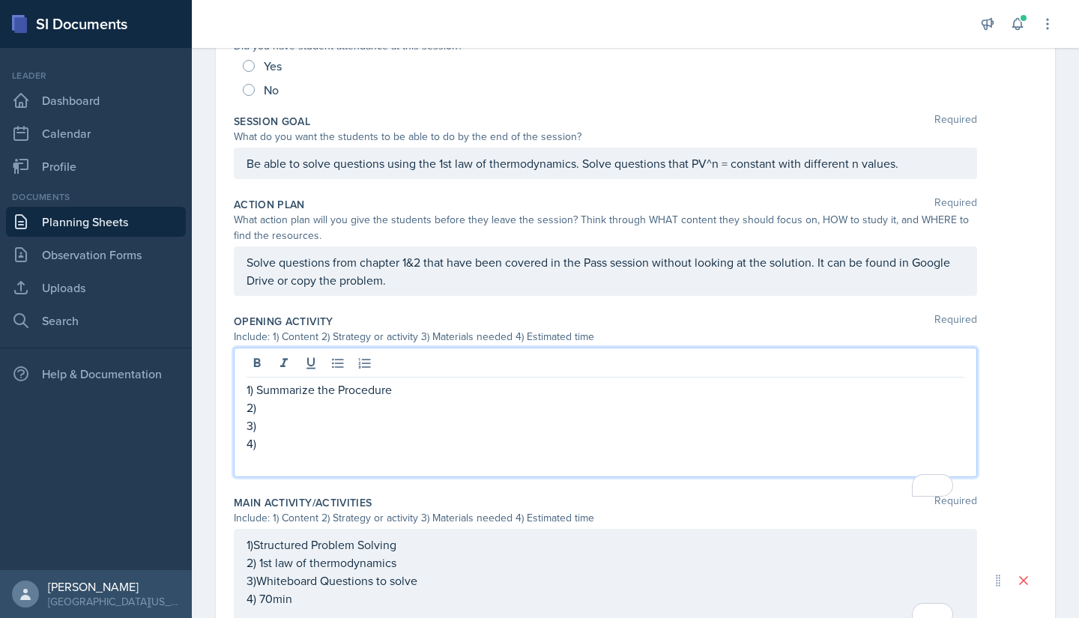
click at [464, 405] on p "2)" at bounding box center [605, 408] width 718 height 18
click at [402, 423] on p "3)" at bounding box center [605, 425] width 718 height 18
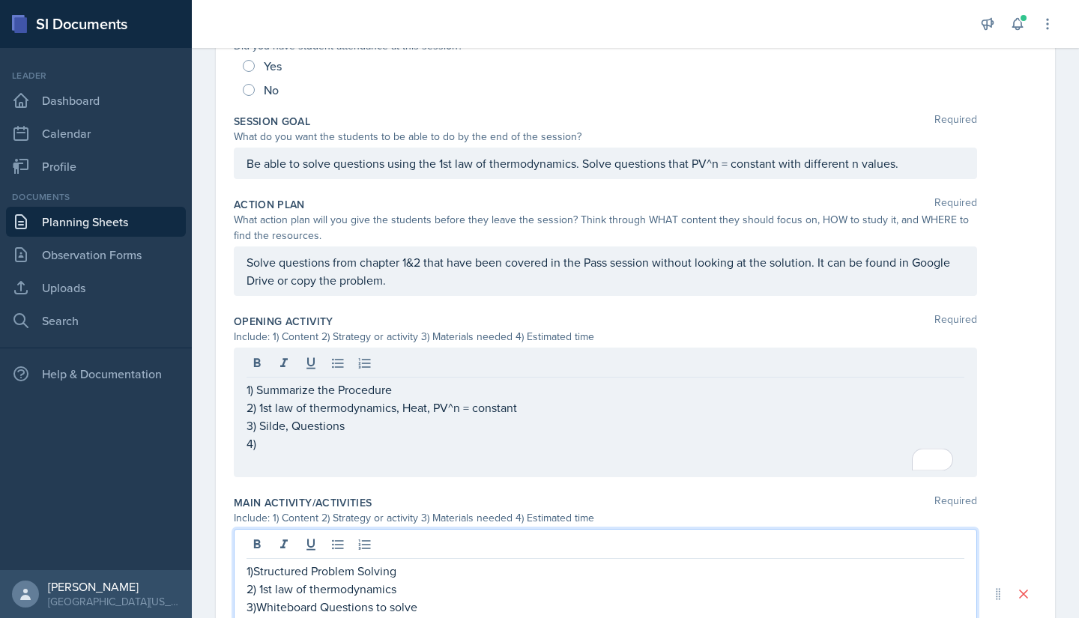
click at [419, 437] on div "1)Structured Problem Solving 2) 1st law of thermodynamics 3)Whiteboard Question…" at bounding box center [605, 607] width 718 height 90
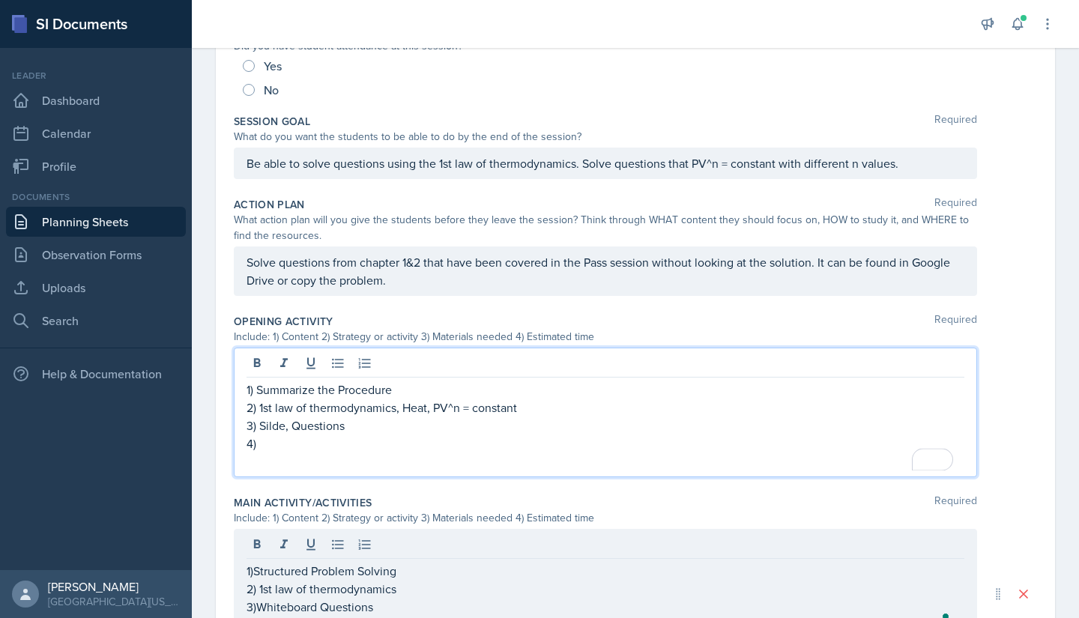
click at [336, 437] on p "4)" at bounding box center [605, 443] width 718 height 18
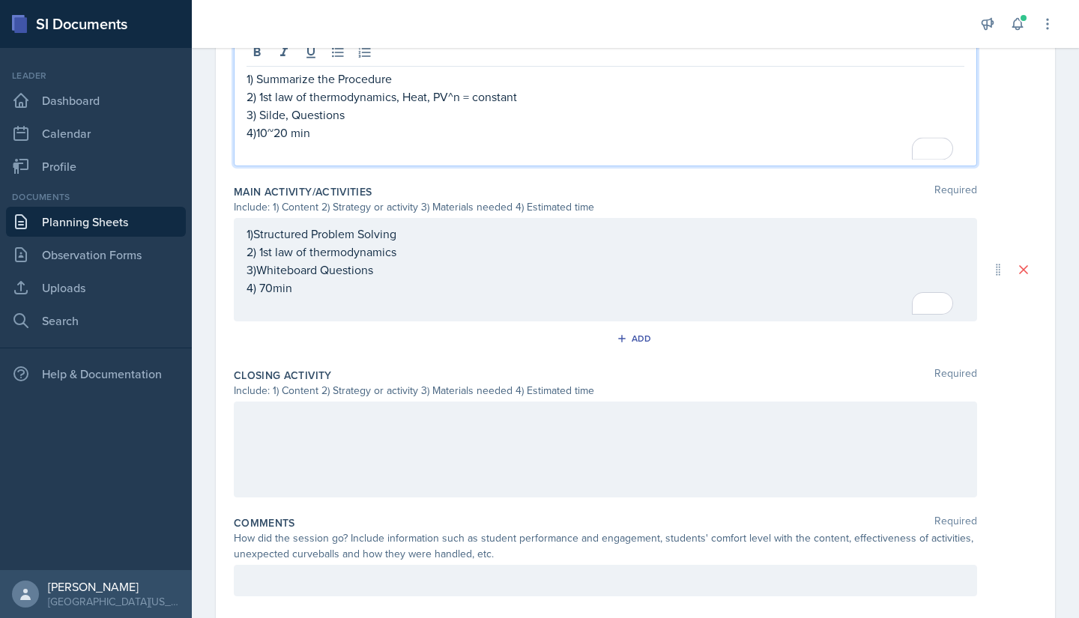
click at [403, 437] on div at bounding box center [605, 450] width 743 height 96
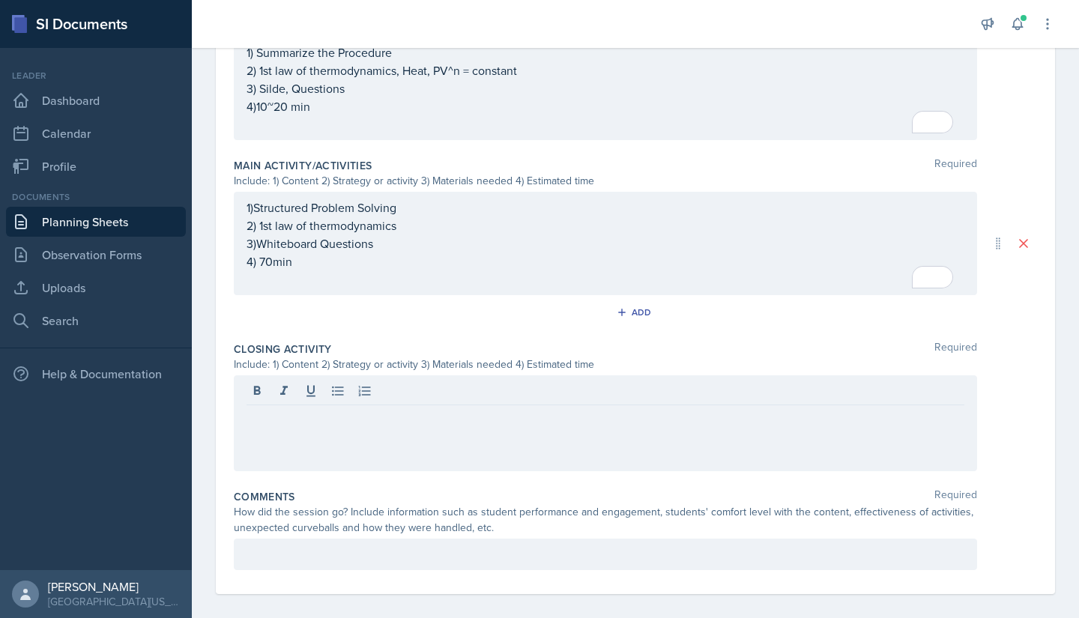
click at [389, 437] on div at bounding box center [605, 423] width 743 height 96
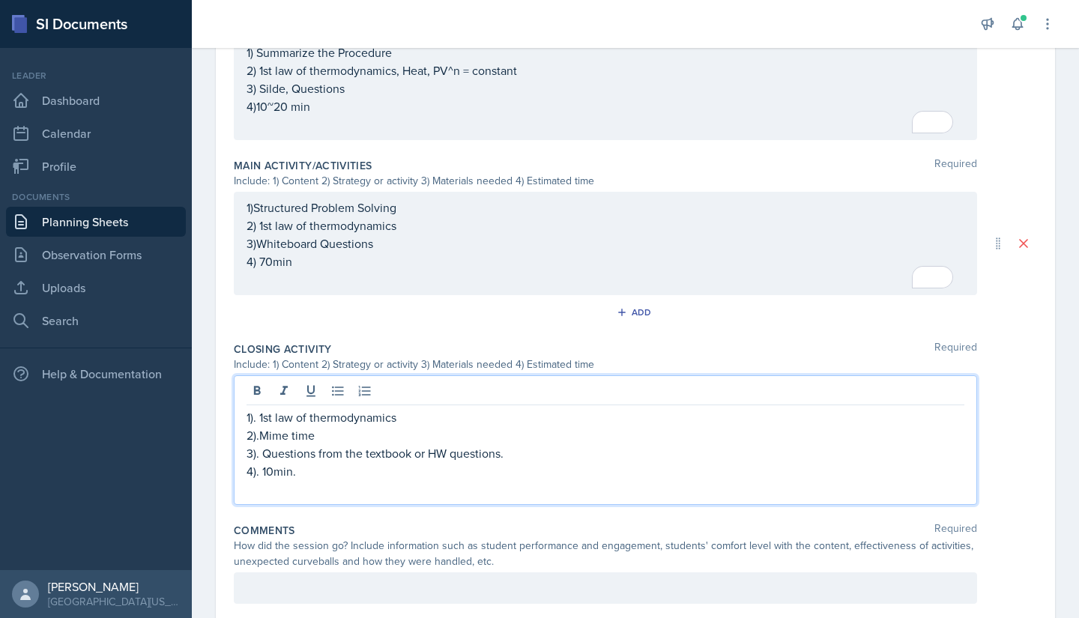
click at [365, 437] on p "2).Mime time" at bounding box center [605, 435] width 718 height 18
drag, startPoint x: 403, startPoint y: 415, endPoint x: 254, endPoint y: 416, distance: 149.1
click at [254, 416] on p "1). 1st law of thermodynamics" at bounding box center [605, 417] width 718 height 18
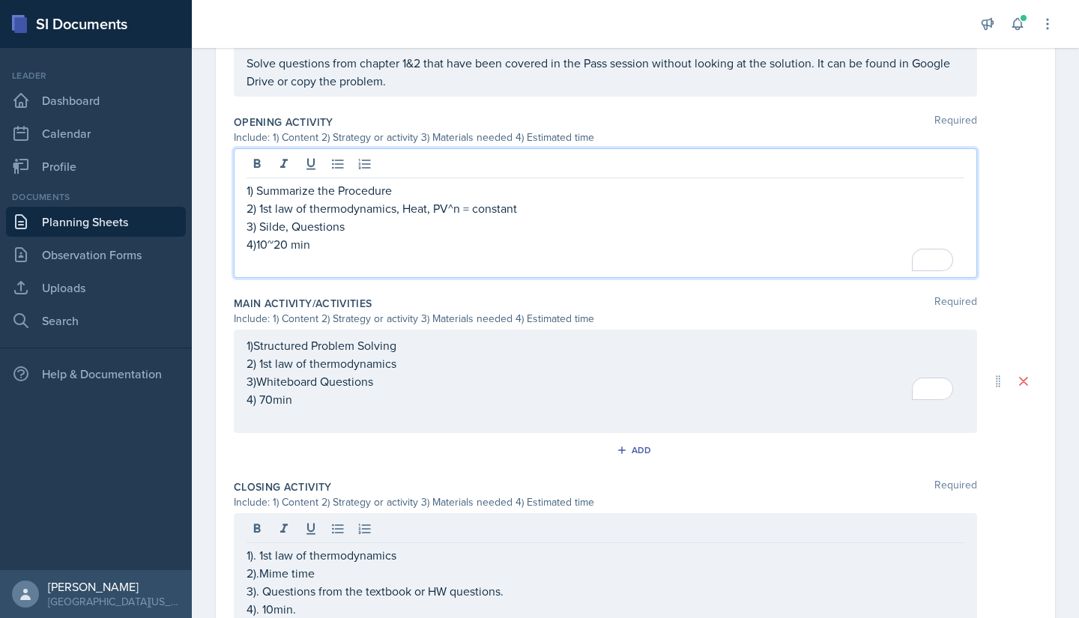
scroll to position [473, 0]
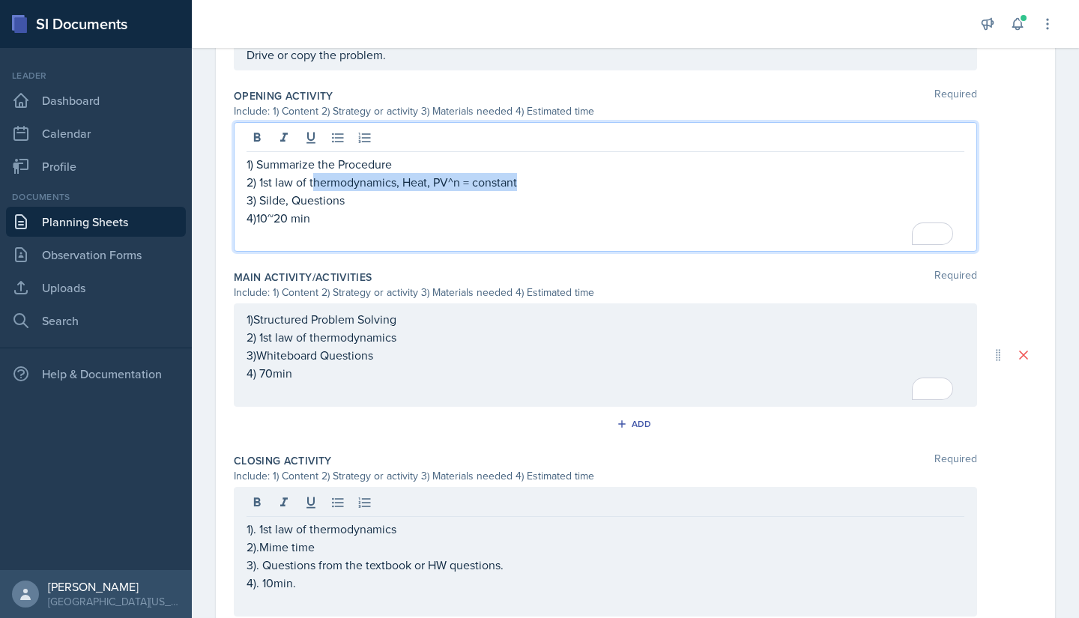
drag, startPoint x: 528, startPoint y: 181, endPoint x: 314, endPoint y: 178, distance: 214.3
click at [314, 178] on p "2) 1st law of thermodynamics, Heat, PV^n = constant" at bounding box center [605, 182] width 718 height 18
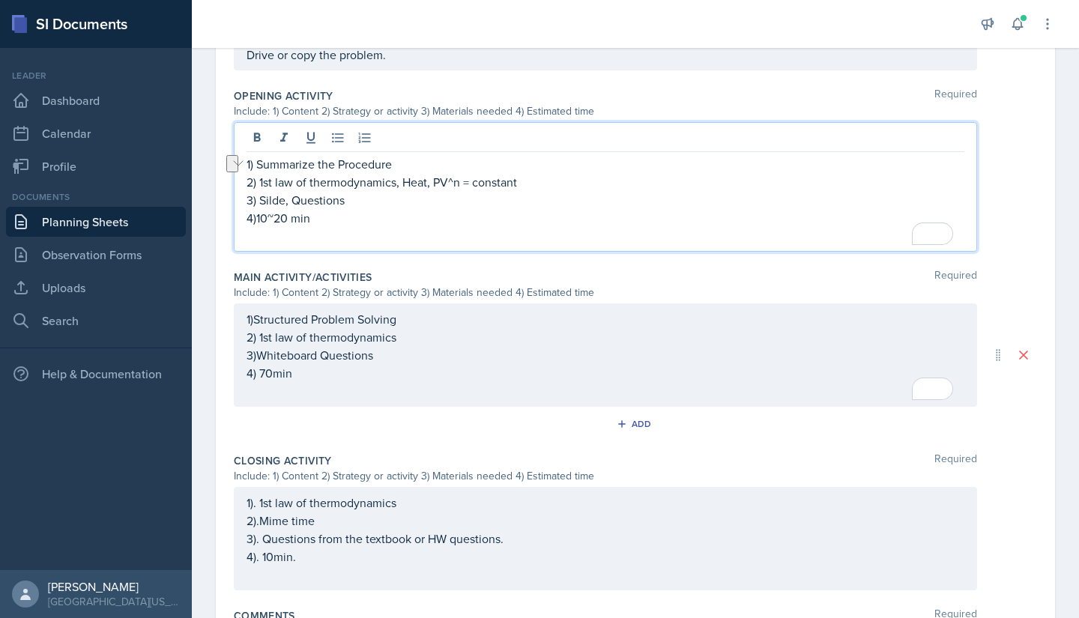
click at [254, 178] on p "2) 1st law of thermodynamics, Heat, PV^n = constant" at bounding box center [605, 182] width 718 height 18
click at [252, 169] on p "1) Summarize the Procedure" at bounding box center [605, 164] width 718 height 18
drag, startPoint x: 402, startPoint y: 160, endPoint x: 184, endPoint y: 165, distance: 218.0
click at [184, 165] on div "SI Documents Leader Dashboard Calendar Profile Documents Planning Sheets Observ…" at bounding box center [539, 309] width 1079 height 618
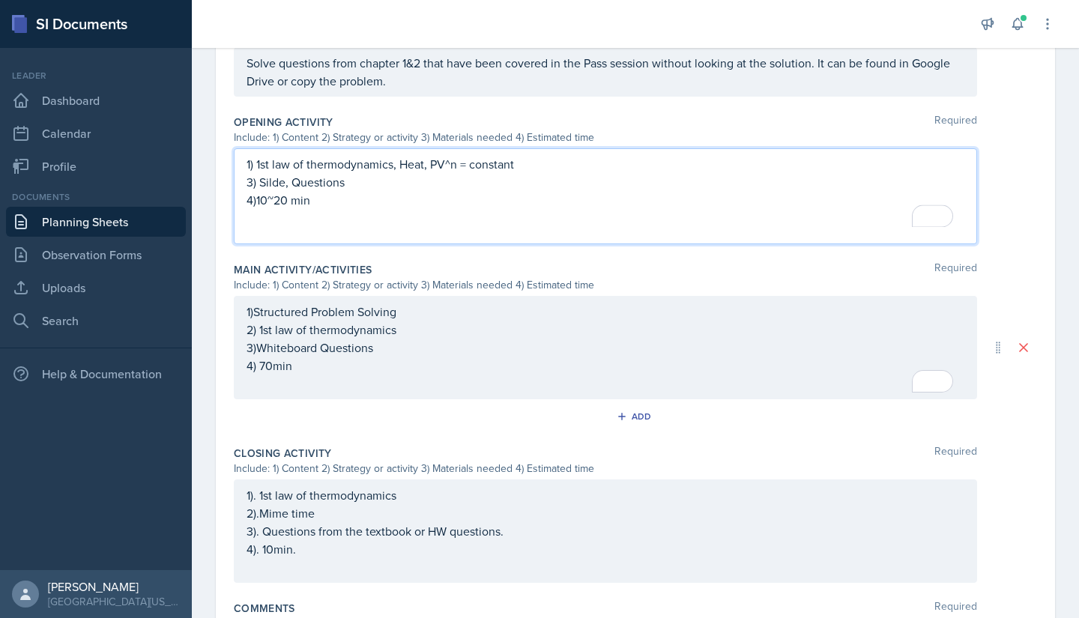
click at [580, 163] on p "1) 1st law of thermodynamics, Heat, PV^n = constant" at bounding box center [605, 164] width 718 height 18
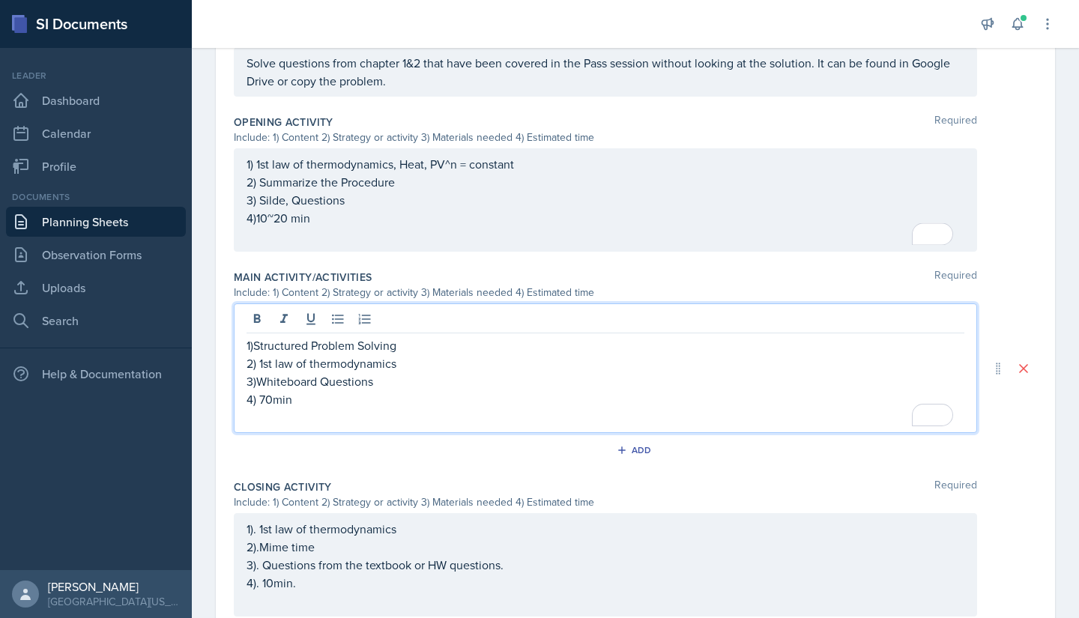
drag, startPoint x: 249, startPoint y: 336, endPoint x: 399, endPoint y: 353, distance: 150.7
click at [399, 353] on div "1)Structured Problem Solving 2) 1st law of thermodynamics 3)Whiteboard Question…" at bounding box center [605, 381] width 718 height 90
click at [250, 364] on p "2) 1st law of thermodynamics" at bounding box center [605, 363] width 718 height 18
click at [250, 348] on p "1)Structured Problem Solving" at bounding box center [605, 345] width 718 height 18
drag, startPoint x: 418, startPoint y: 367, endPoint x: 235, endPoint y: 369, distance: 182.8
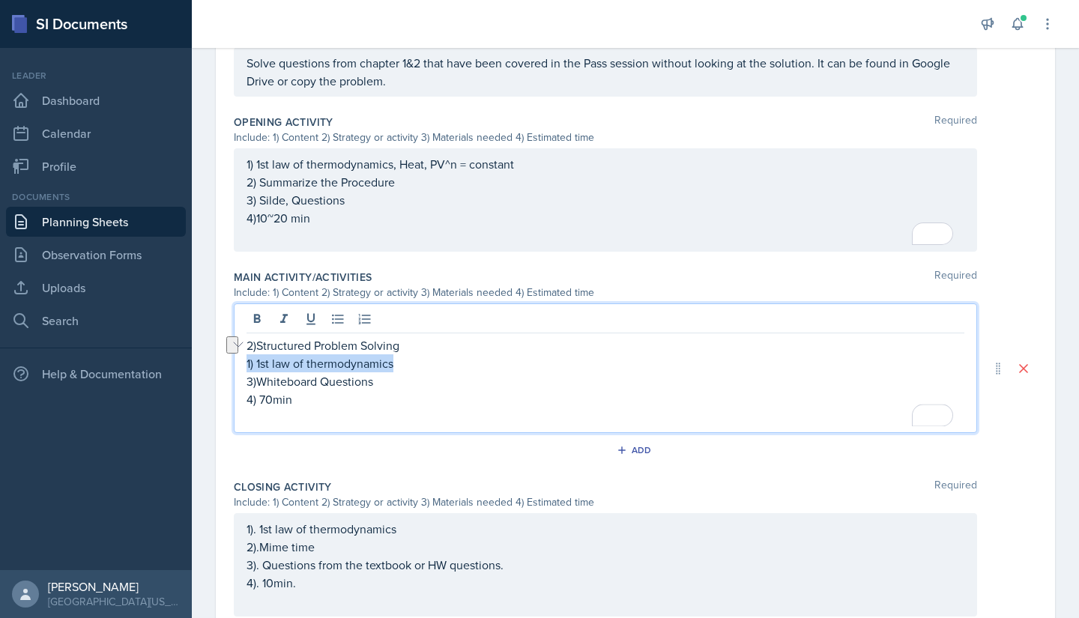
click at [235, 369] on main "Planning Sheets [DATE] Planning Sheet Date [DATE] [DATE] 31 1 2 3 4 5 6 7 8 9 1…" at bounding box center [635, 333] width 887 height 570
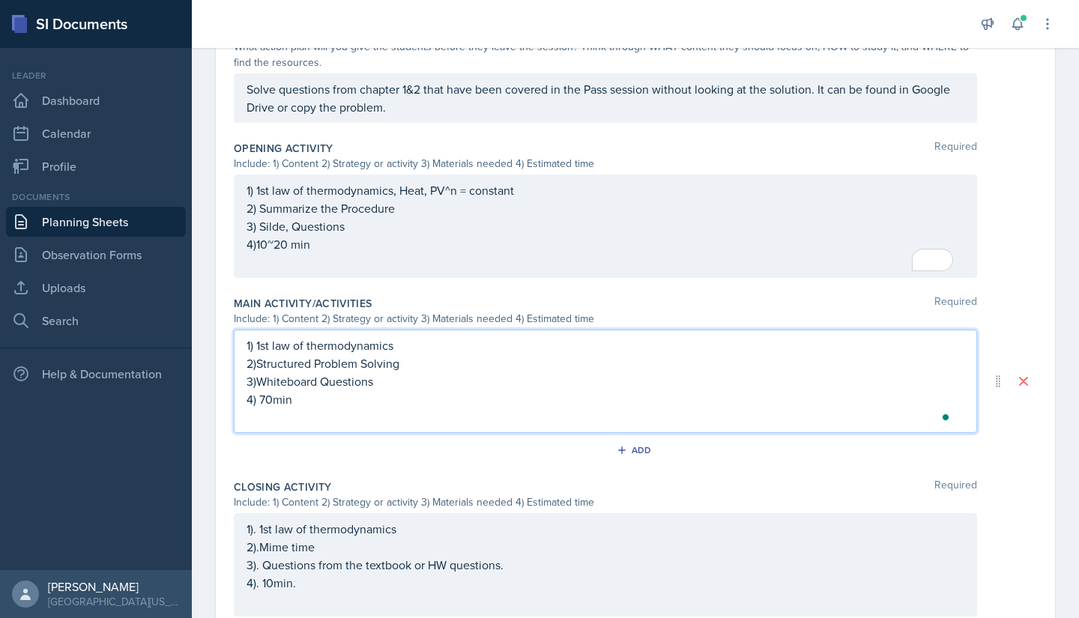
click at [301, 400] on p "4) 70min" at bounding box center [605, 399] width 718 height 18
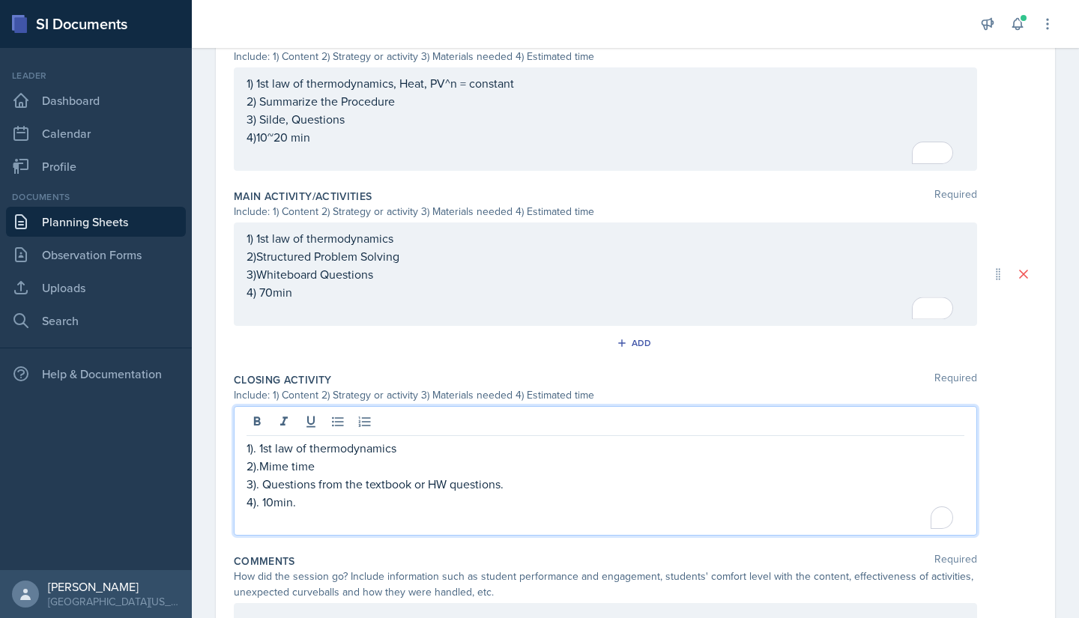
click at [324, 437] on p "2).Mime time" at bounding box center [605, 466] width 718 height 18
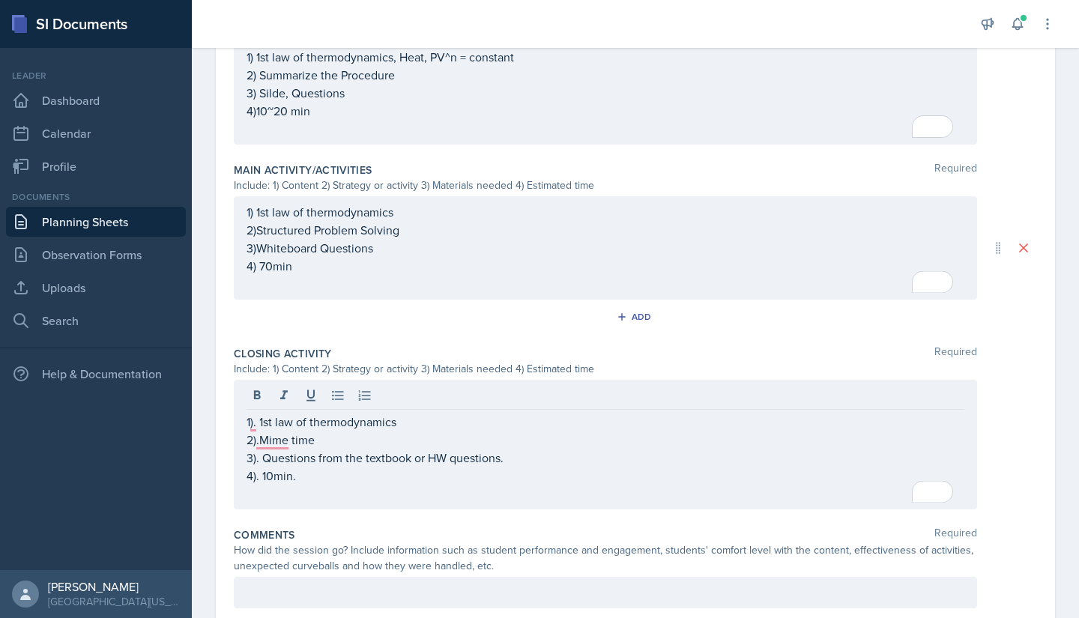
click at [419, 324] on div "Add" at bounding box center [635, 320] width 803 height 28
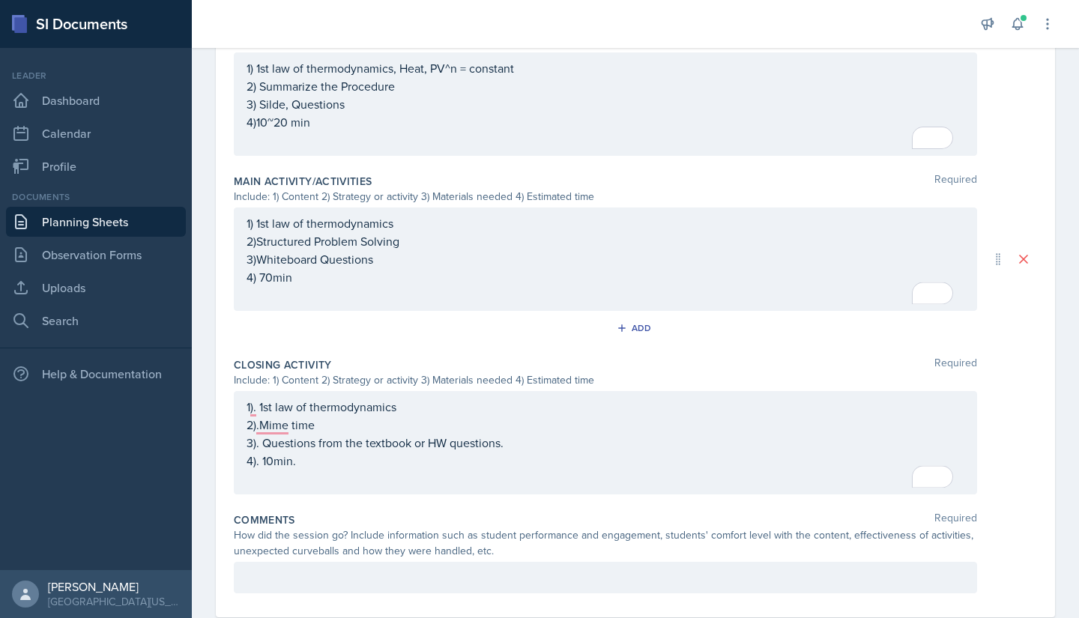
scroll to position [402, 0]
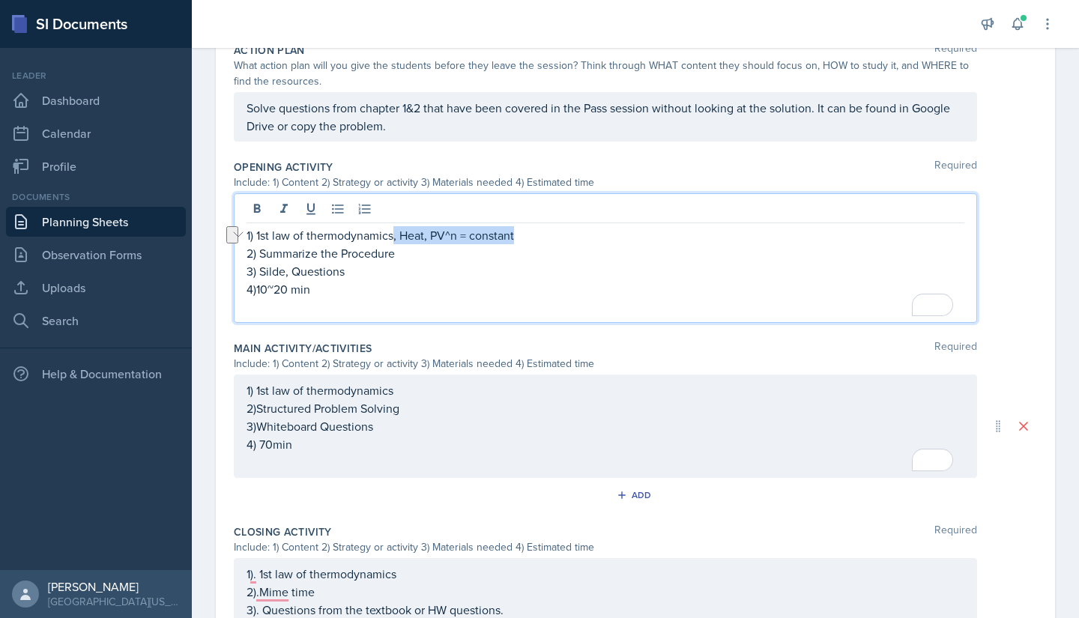
drag, startPoint x: 543, startPoint y: 212, endPoint x: 392, endPoint y: 222, distance: 151.7
click at [392, 222] on div "1) 1st law of thermodynamics, Heat, PV^n = constant 2) Summarize the Procedure …" at bounding box center [605, 258] width 743 height 130
copy p ", Heat, PV^n = constant"
click at [415, 396] on div "1) 1st law of thermodynamics 2)Structured Problem Solving 3)Whiteboard Question…" at bounding box center [605, 426] width 743 height 103
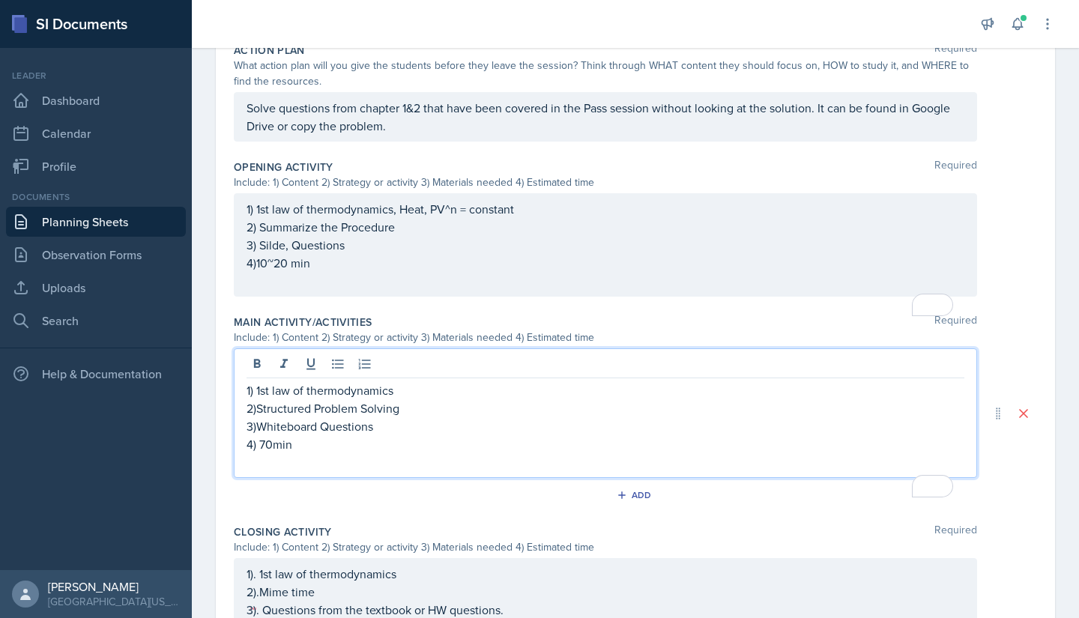
scroll to position [376, 0]
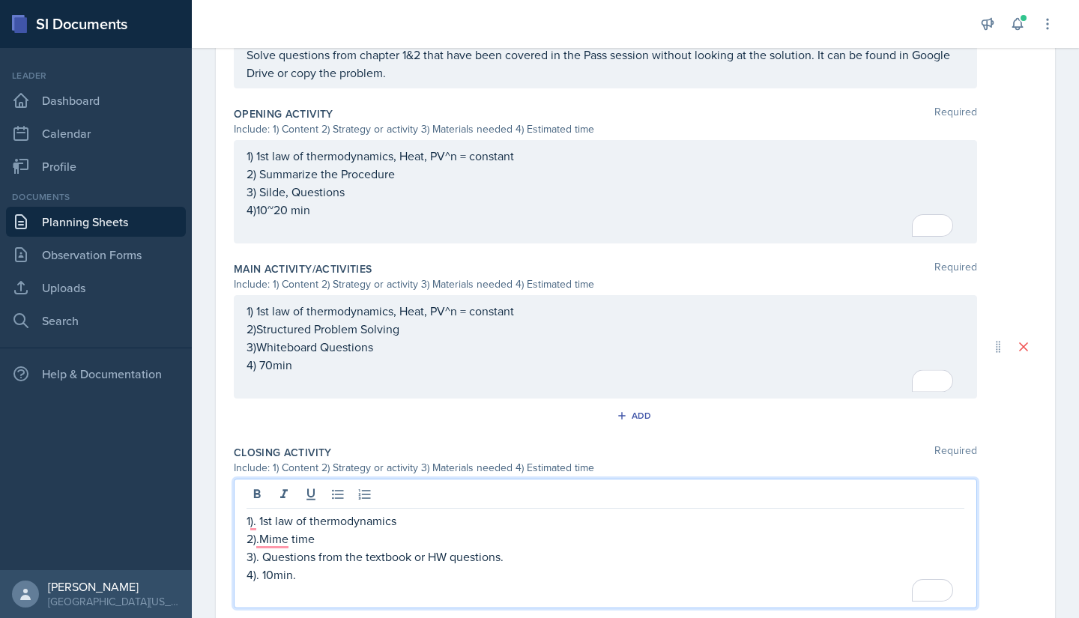
scroll to position [457, 0]
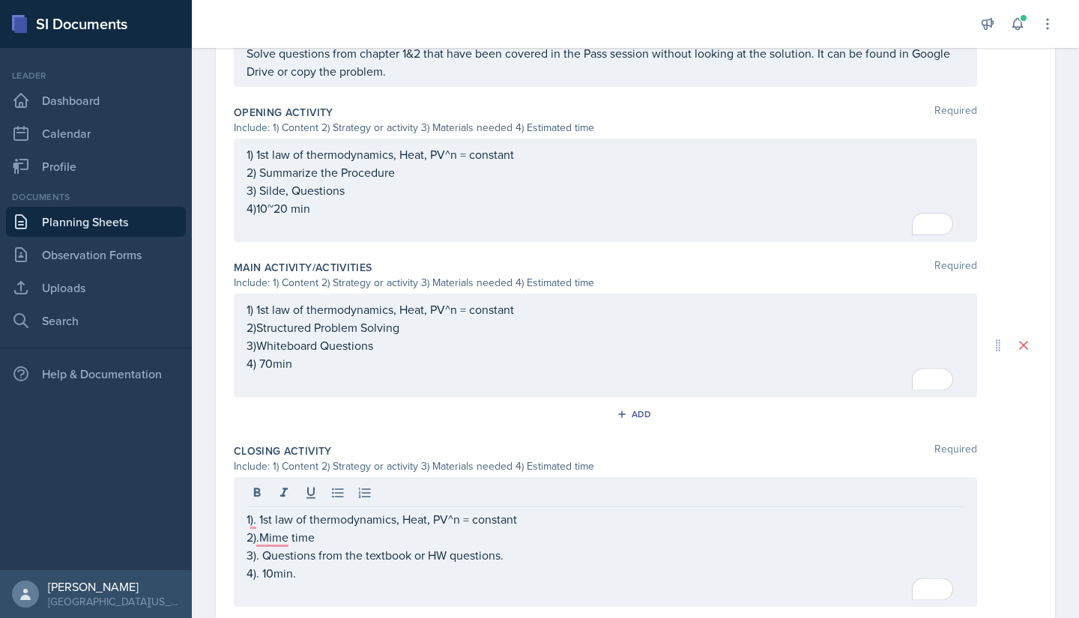
click at [458, 437] on div "Closing Activity Required" at bounding box center [635, 450] width 803 height 15
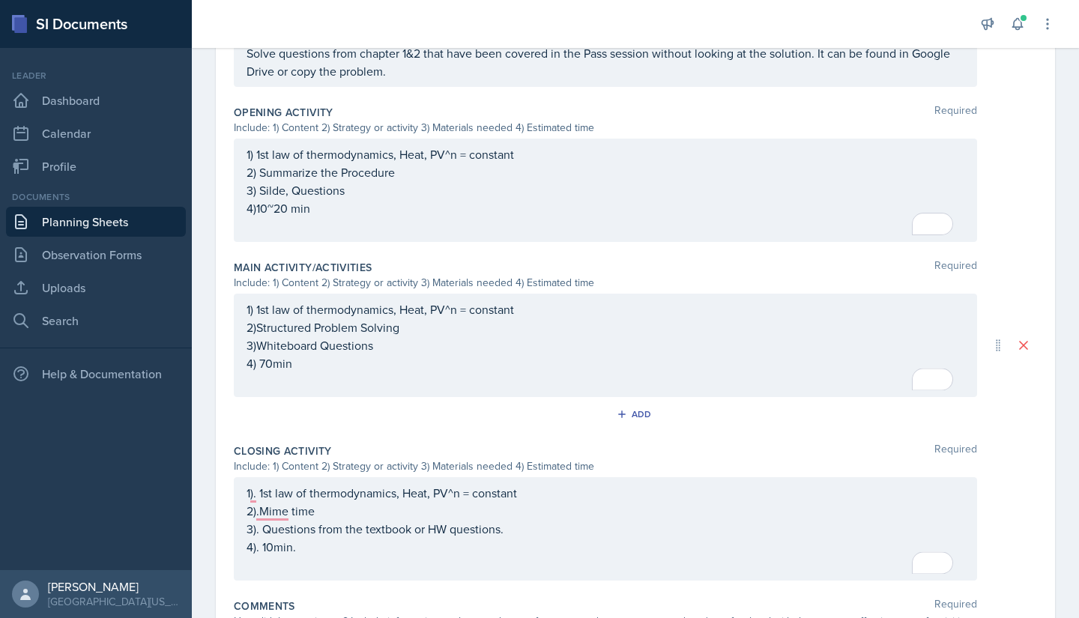
scroll to position [578, 0]
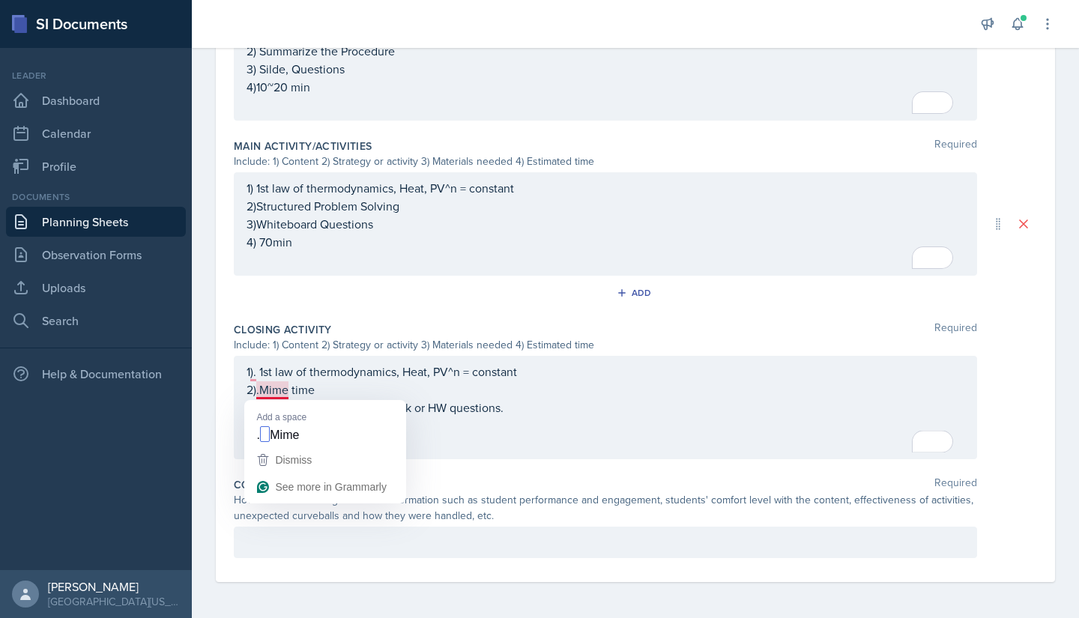
click at [441, 417] on div "1). 1st law of thermodynamics, Heat, PV^n = constant 2).Mime time 3). Questions…" at bounding box center [605, 408] width 718 height 90
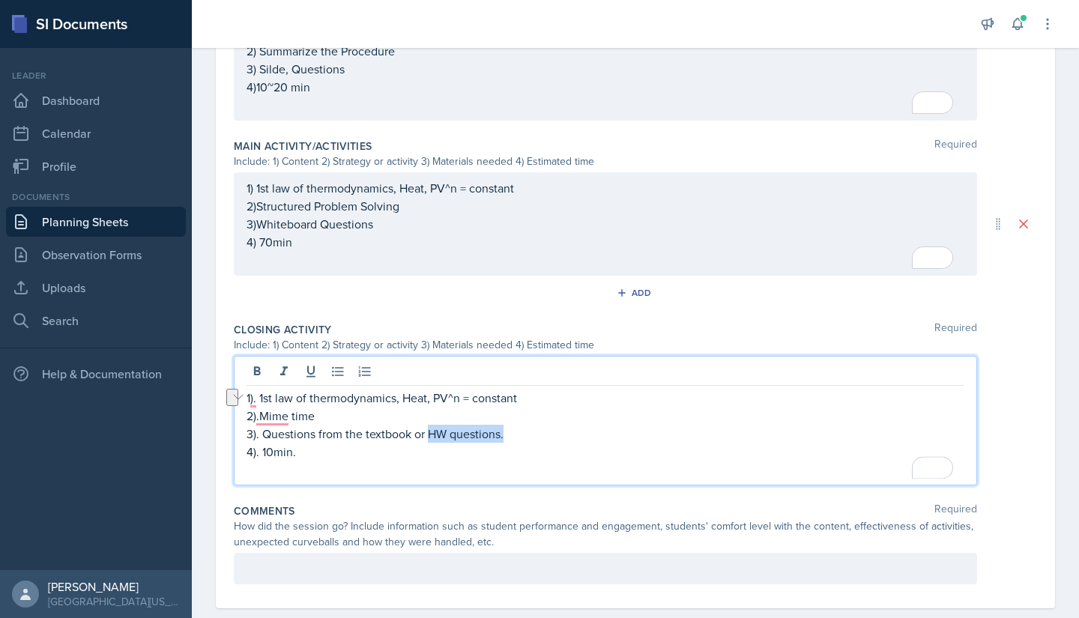
drag, startPoint x: 533, startPoint y: 431, endPoint x: 431, endPoint y: 434, distance: 101.9
click at [431, 434] on p "3). Questions from the textbook or HW questions." at bounding box center [605, 434] width 718 height 18
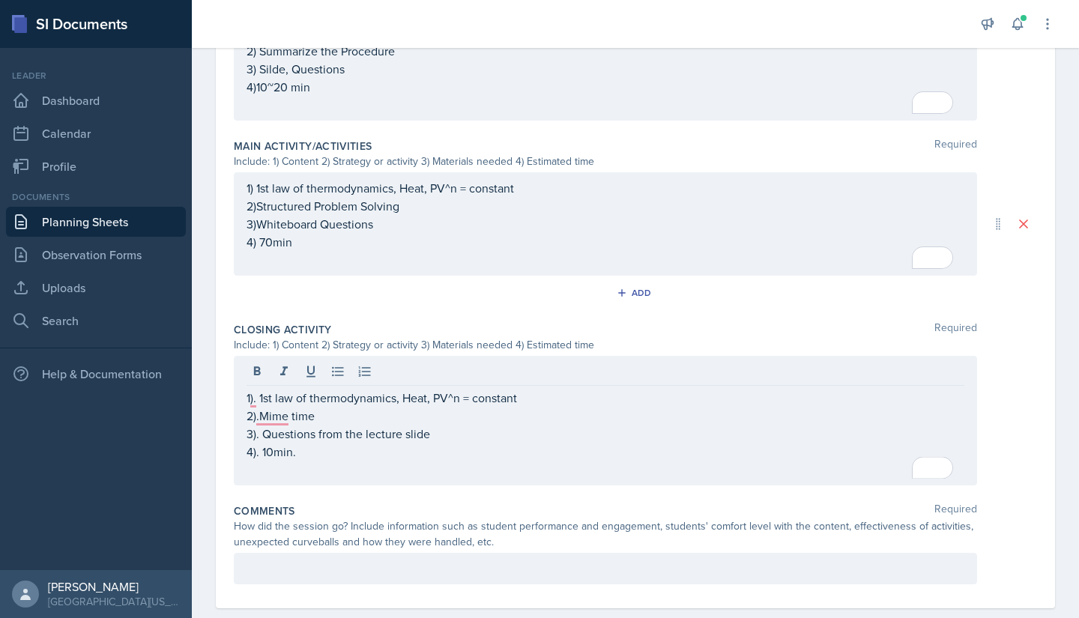
click at [398, 437] on div "Comments Required" at bounding box center [635, 510] width 803 height 15
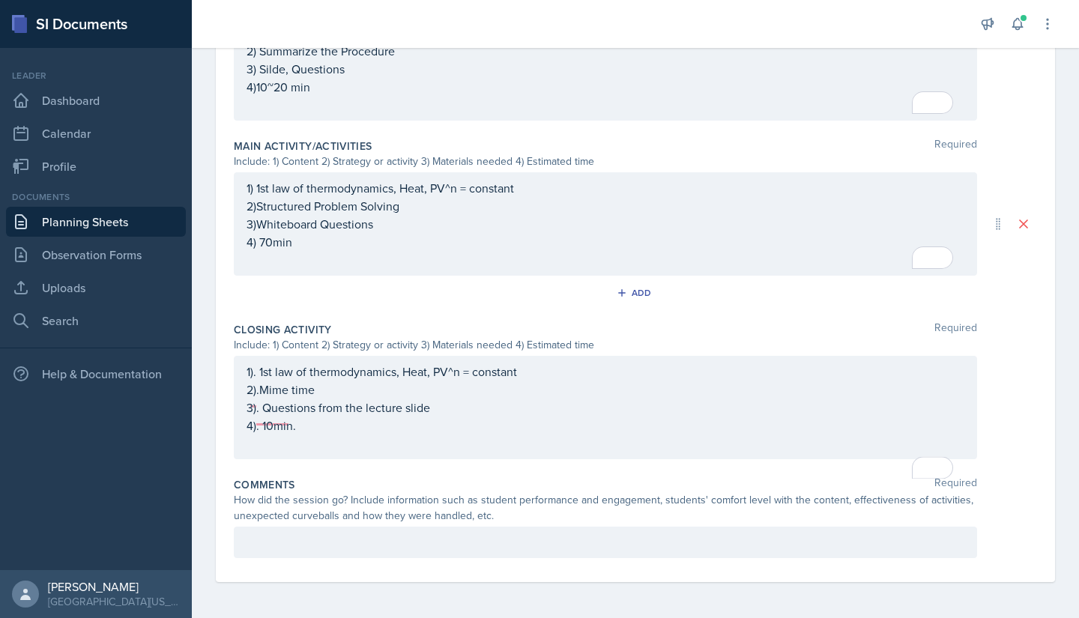
click at [389, 437] on div "Comments Required How did the session go? Include information such as student p…" at bounding box center [635, 520] width 803 height 99
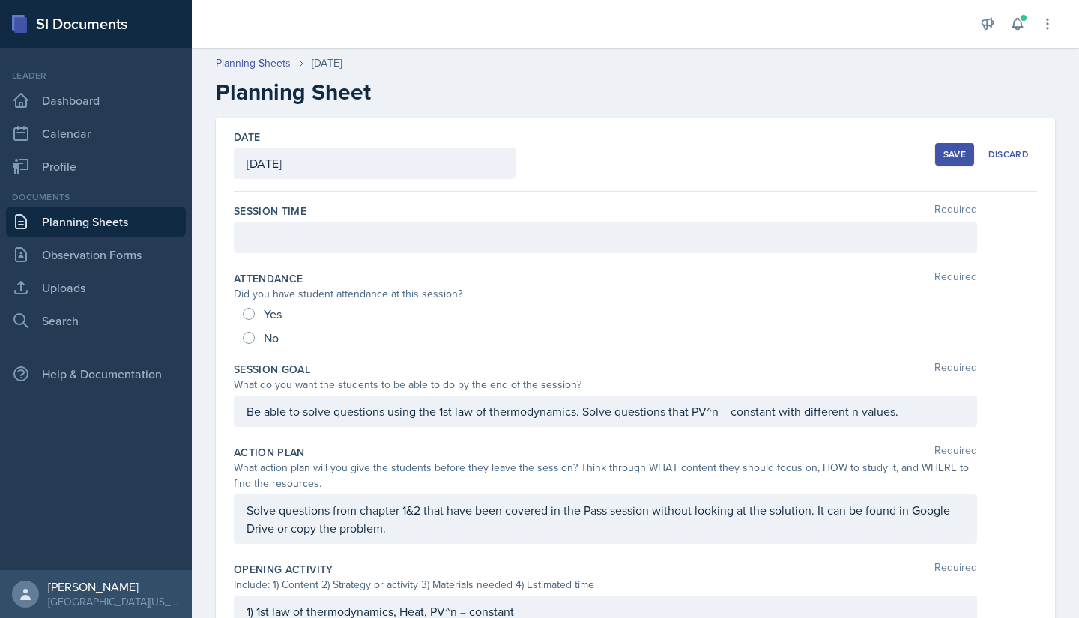
click at [264, 314] on span "Yes" at bounding box center [273, 313] width 18 height 15
click at [255, 314] on input "Yes" at bounding box center [249, 314] width 12 height 12
radio input "true"
click at [847, 233] on div at bounding box center [605, 237] width 743 height 31
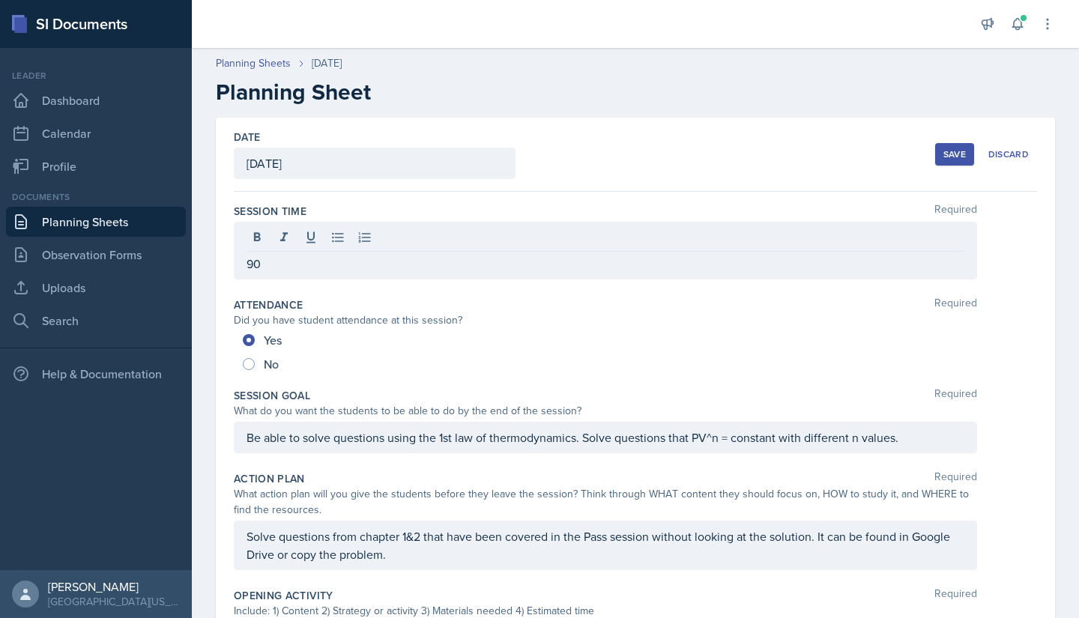
click at [824, 200] on div "Session Time Required 90" at bounding box center [635, 245] width 803 height 94
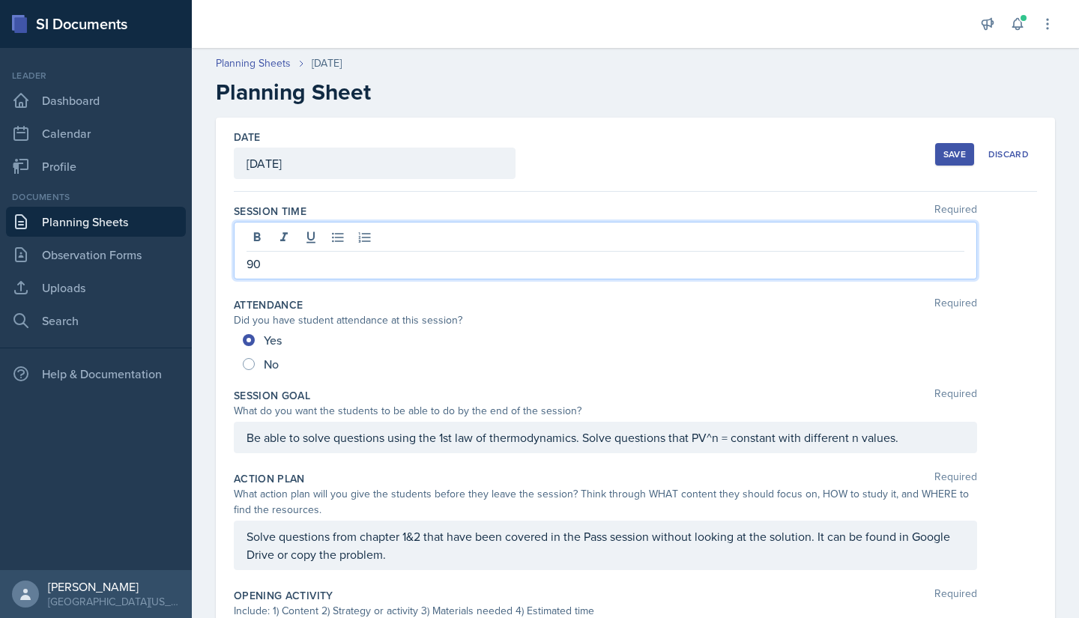
click at [826, 244] on div "90" at bounding box center [605, 251] width 743 height 58
click at [935, 169] on div "Save Discard" at bounding box center [986, 154] width 102 height 34
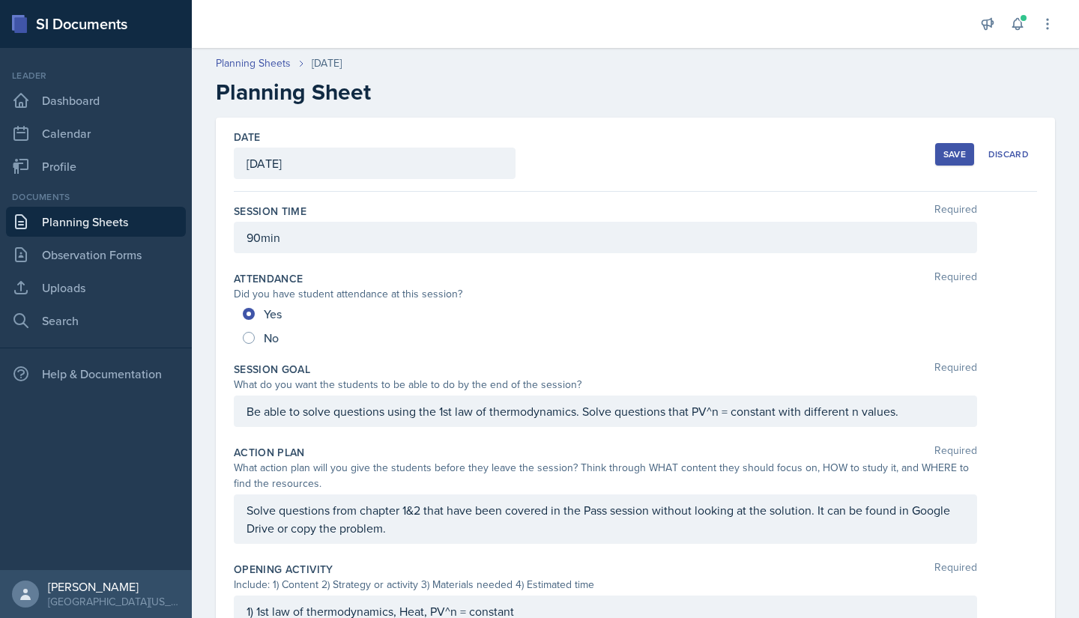
click at [943, 154] on div "Save" at bounding box center [954, 154] width 22 height 12
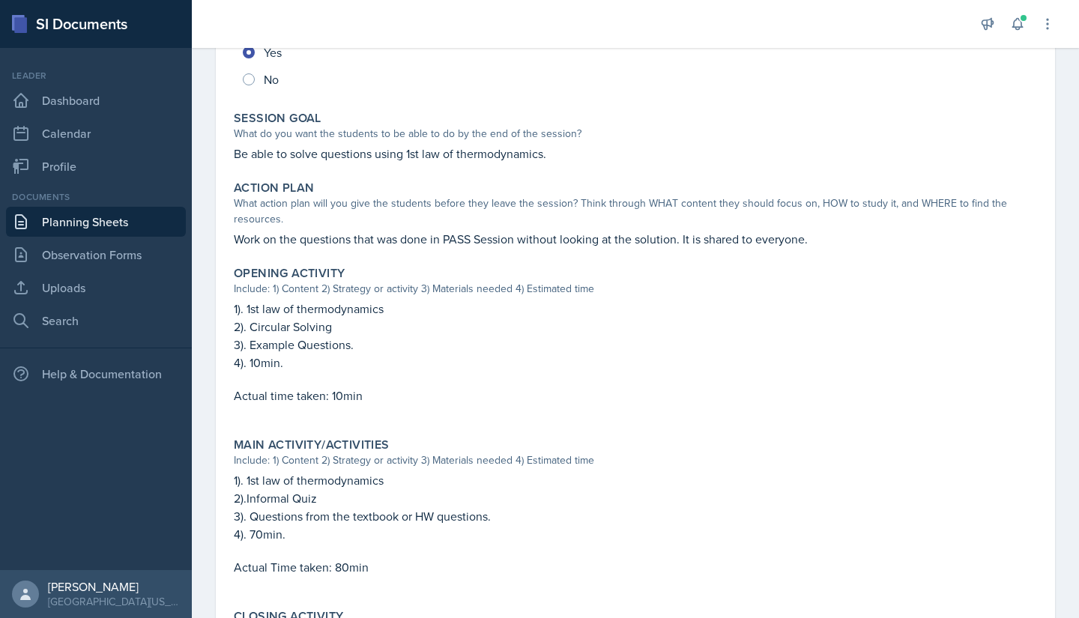
scroll to position [241, 0]
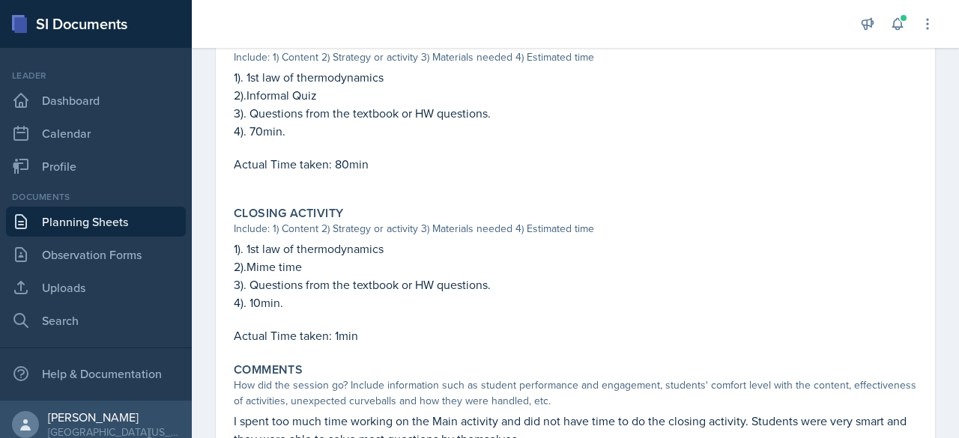
scroll to position [689, 0]
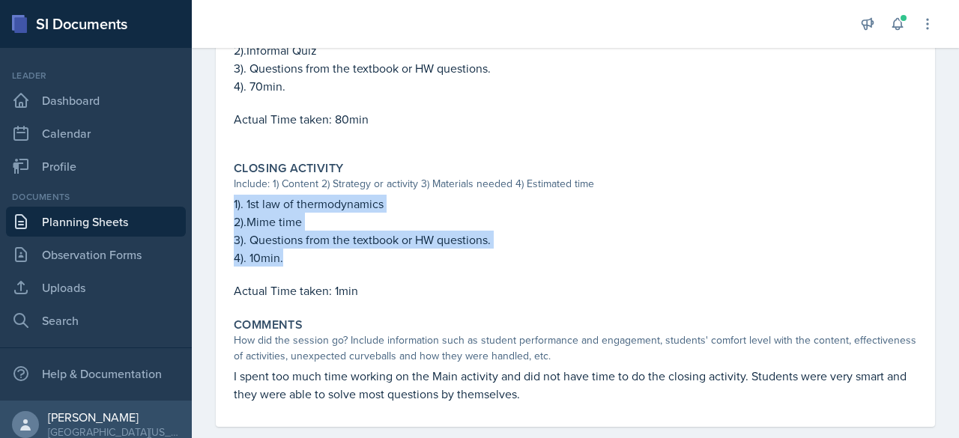
drag, startPoint x: 300, startPoint y: 263, endPoint x: 219, endPoint y: 207, distance: 99.1
copy div "1). 1st law of thermodynamics 2).Mime time 3). Questions from the textbook or H…"
click at [589, 216] on p "2).Mime time" at bounding box center [575, 222] width 683 height 18
